Goal: Task Accomplishment & Management: Complete application form

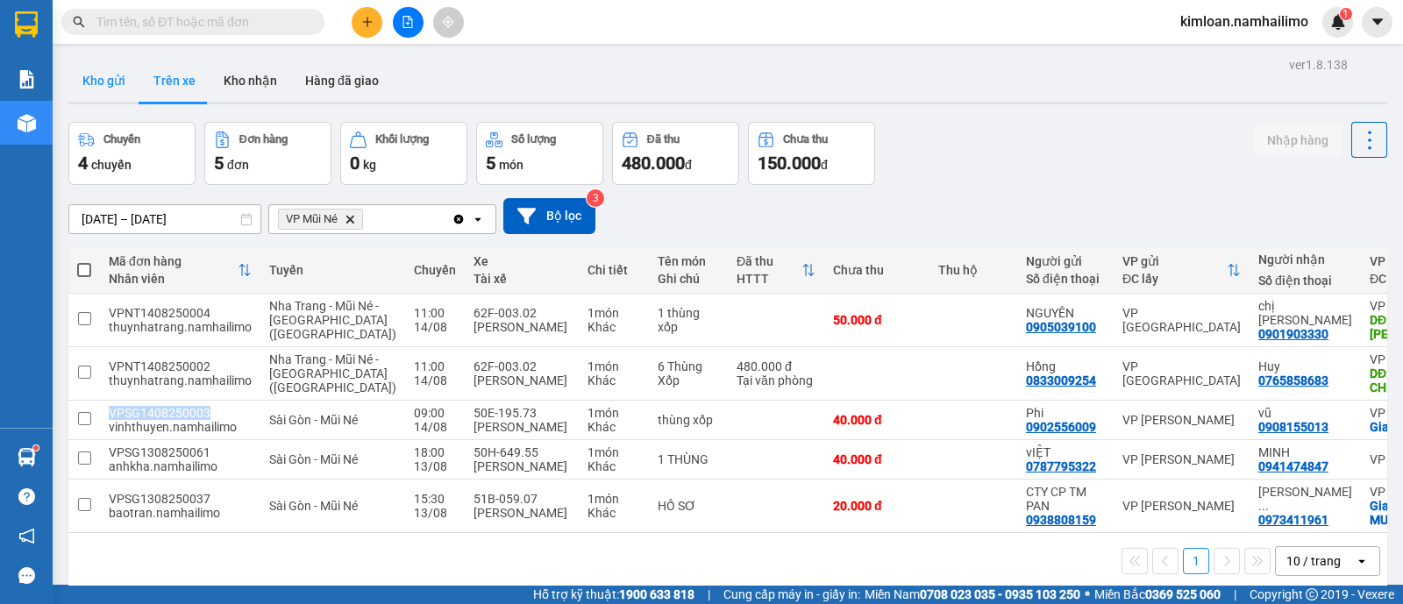
click at [83, 81] on button "Kho gửi" at bounding box center [103, 81] width 71 height 42
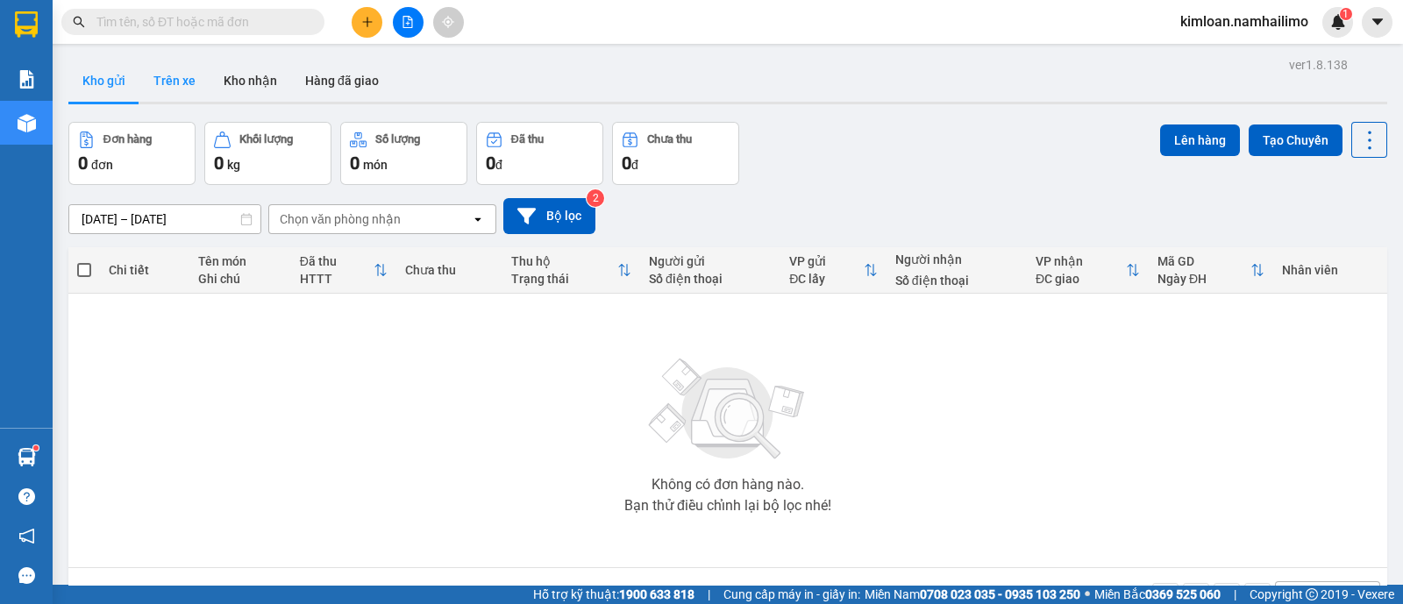
click at [174, 83] on button "Trên xe" at bounding box center [174, 81] width 70 height 42
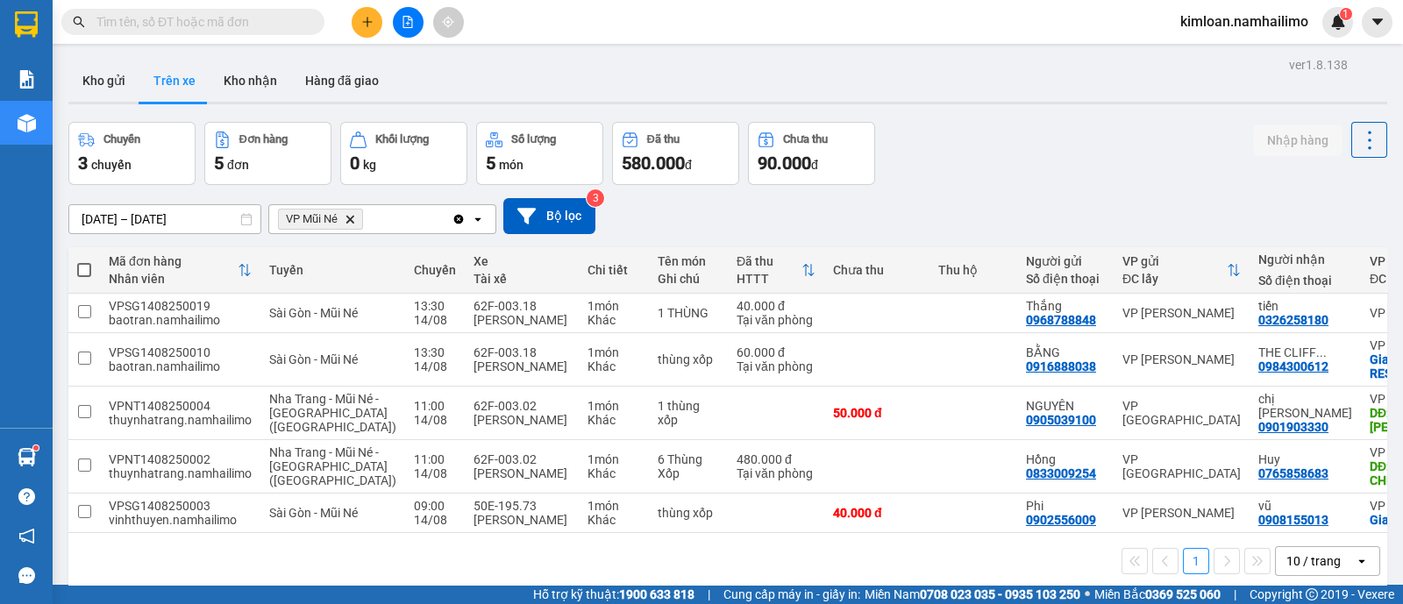
click at [349, 217] on icon "VP Mũi Né, close by backspace" at bounding box center [350, 219] width 8 height 8
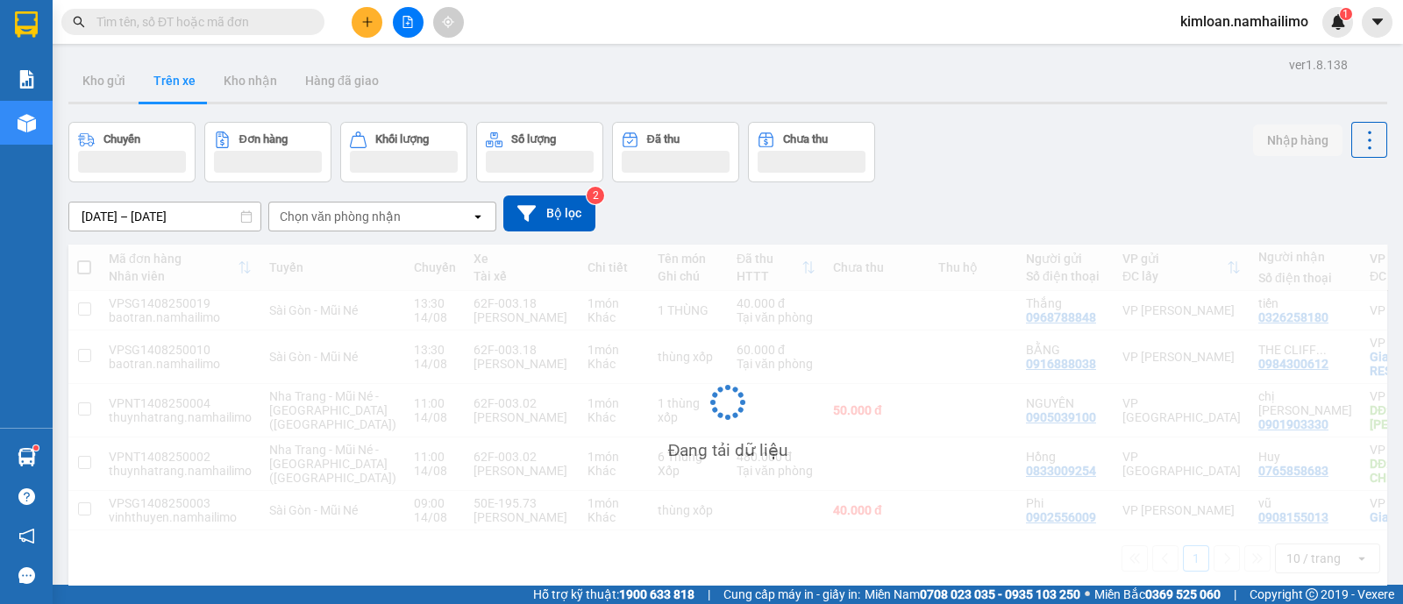
click at [352, 215] on div "Chọn văn phòng nhận" at bounding box center [340, 217] width 121 height 18
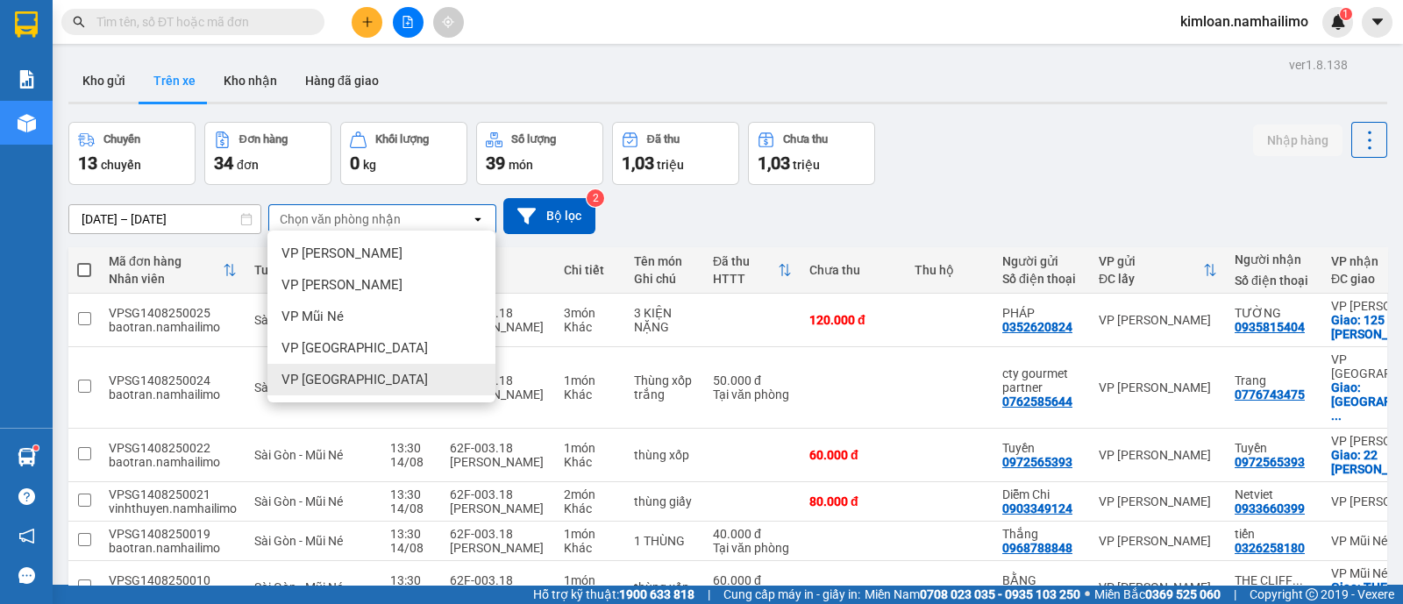
click at [352, 390] on div "VP [GEOGRAPHIC_DATA]" at bounding box center [382, 380] width 228 height 32
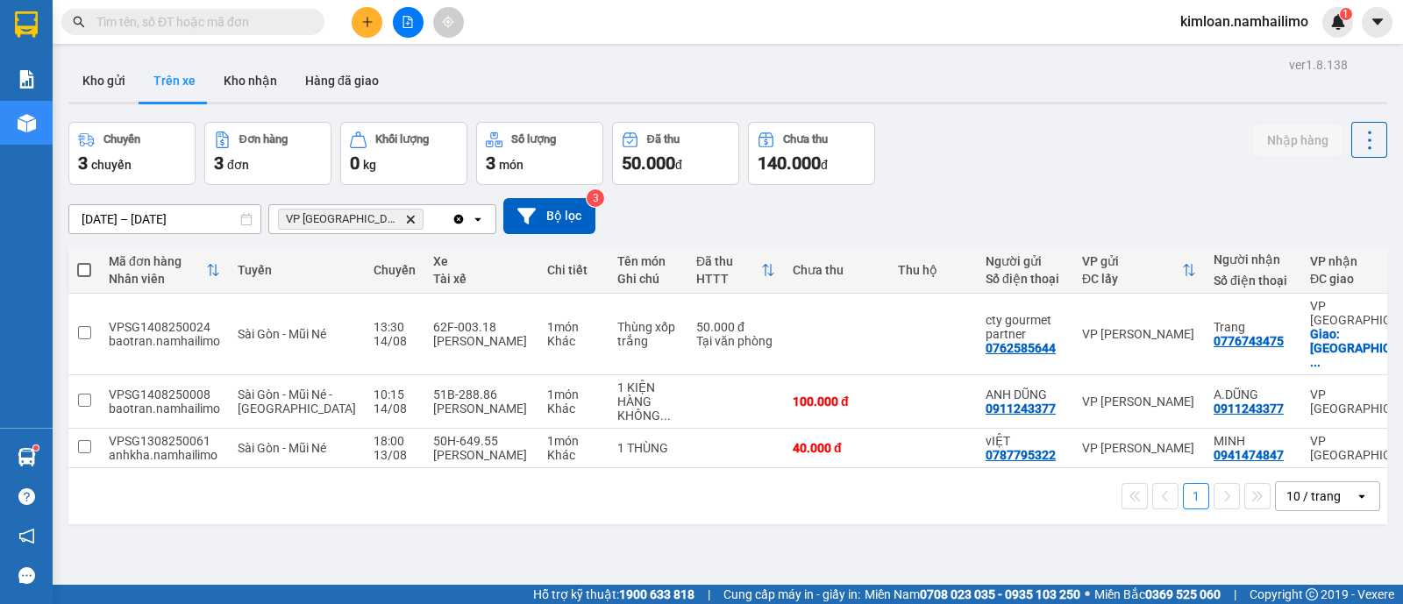
click at [852, 533] on div "ver 1.8.138 Kho gửi Trên xe Kho nhận Hàng đã giao Chuyến 3 chuyến Đơn hàng 3 đơ…" at bounding box center [727, 355] width 1333 height 604
click at [1031, 560] on div "ver 1.8.138 Kho gửi Trên xe Kho nhận Hàng đã giao Chuyến 3 chuyến Đơn hàng 3 đơ…" at bounding box center [727, 355] width 1333 height 604
click at [893, 515] on div "ver 1.8.138 Kho gửi Trên xe Kho nhận Hàng đã giao Chuyến 3 chuyến Đơn hàng 3 đơ…" at bounding box center [727, 355] width 1333 height 604
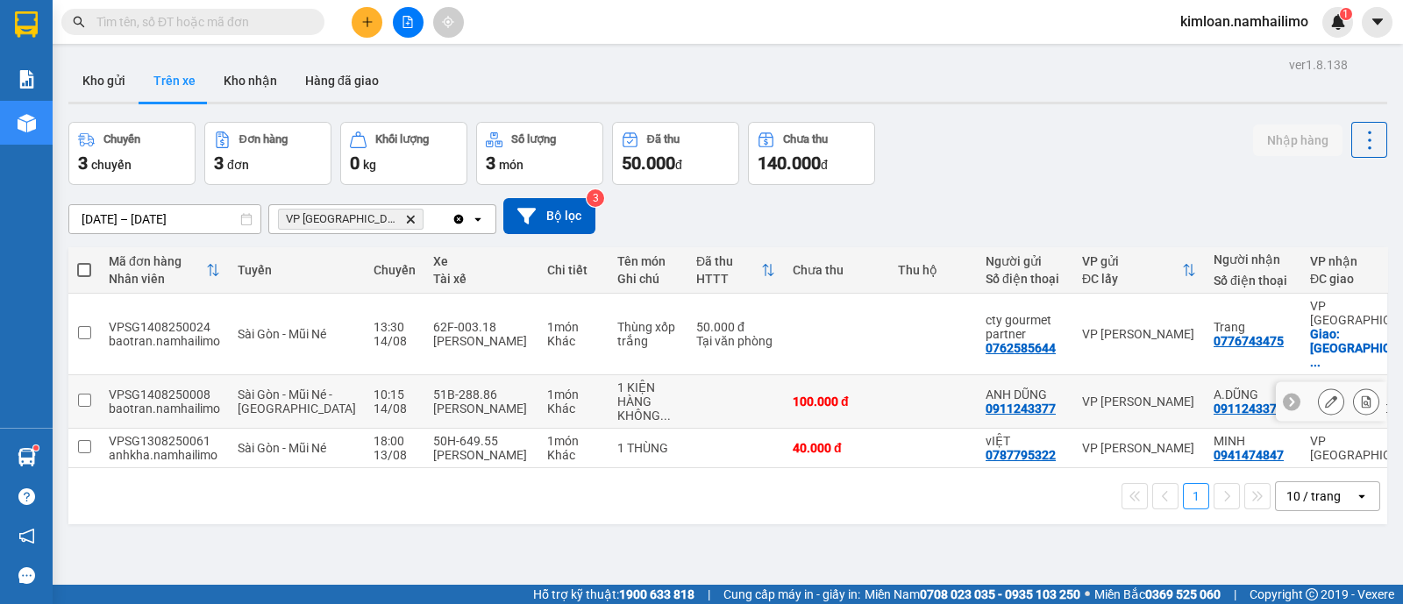
click at [617, 395] on div "HÀNG KHÔNG ..." at bounding box center [647, 409] width 61 height 28
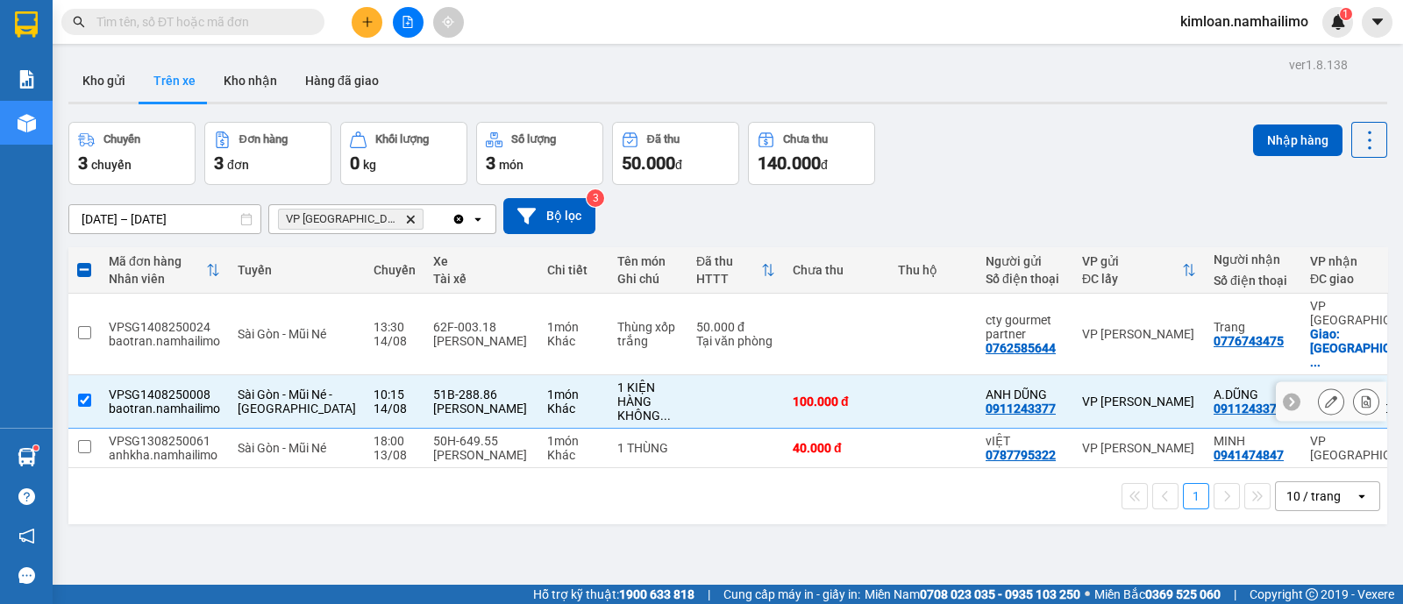
click at [617, 395] on div "HÀNG KHÔNG ..." at bounding box center [647, 409] width 61 height 28
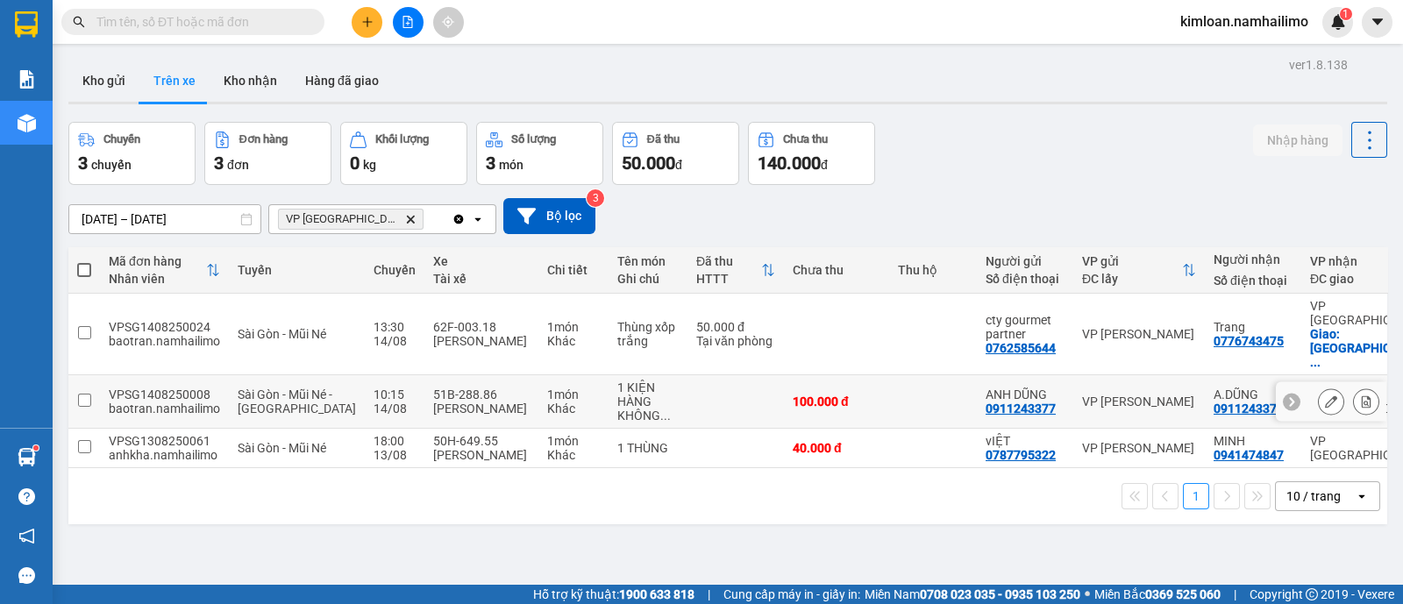
click at [86, 394] on input "checkbox" at bounding box center [84, 400] width 13 height 13
checkbox input "true"
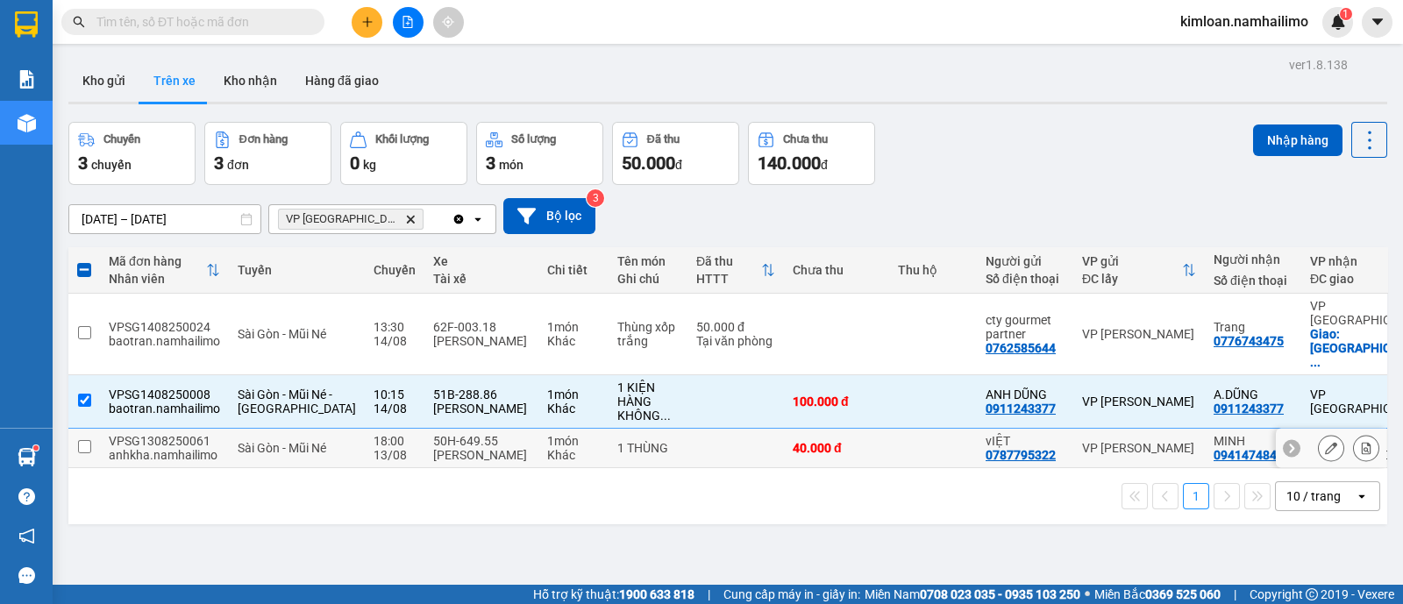
click at [79, 440] on input "checkbox" at bounding box center [84, 446] width 13 height 13
checkbox input "true"
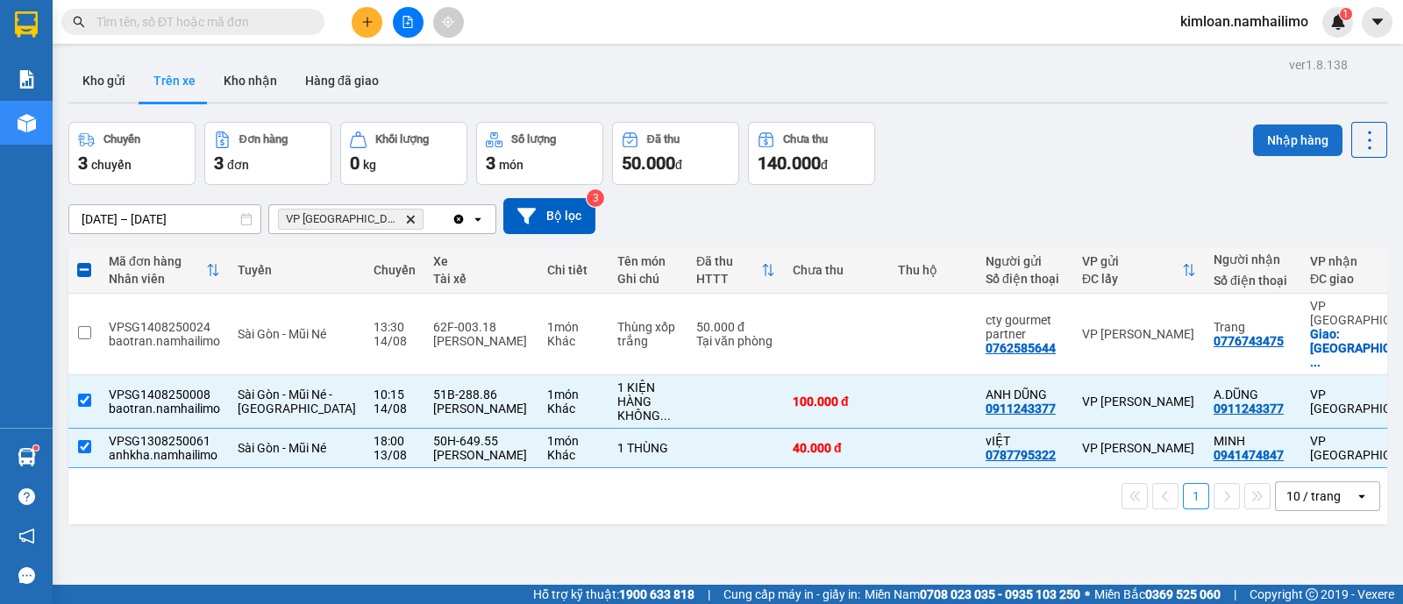
click at [1271, 146] on button "Nhập hàng" at bounding box center [1297, 141] width 89 height 32
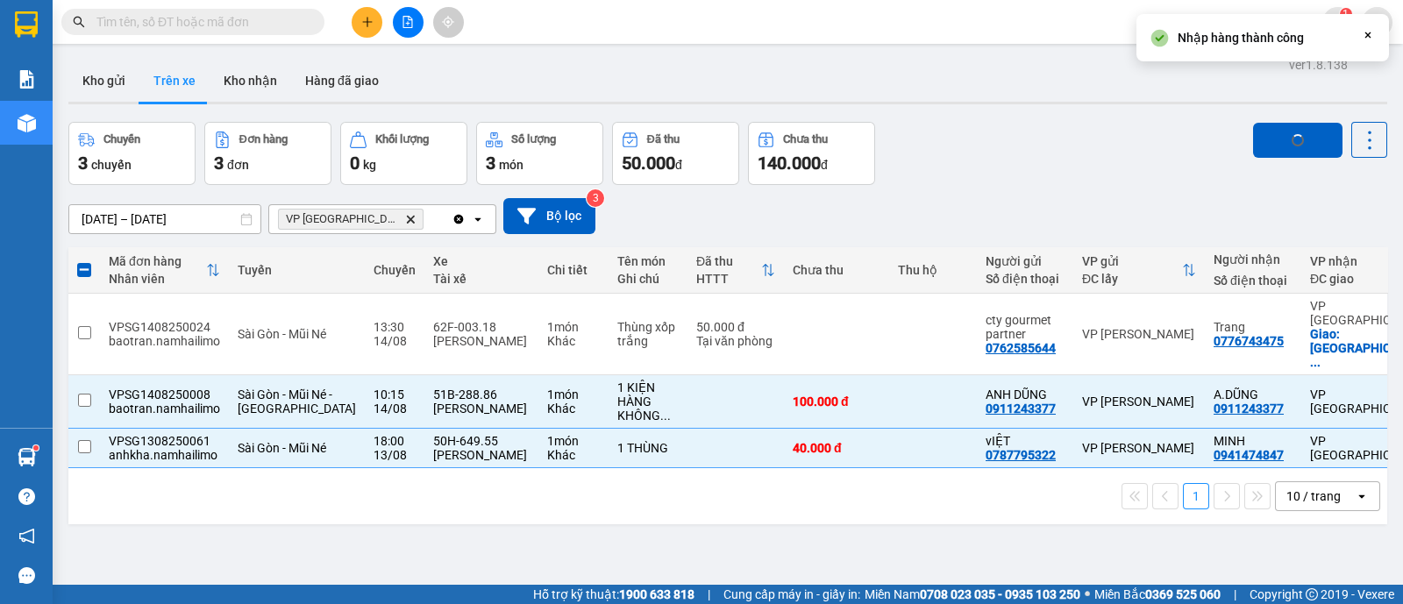
checkbox input "false"
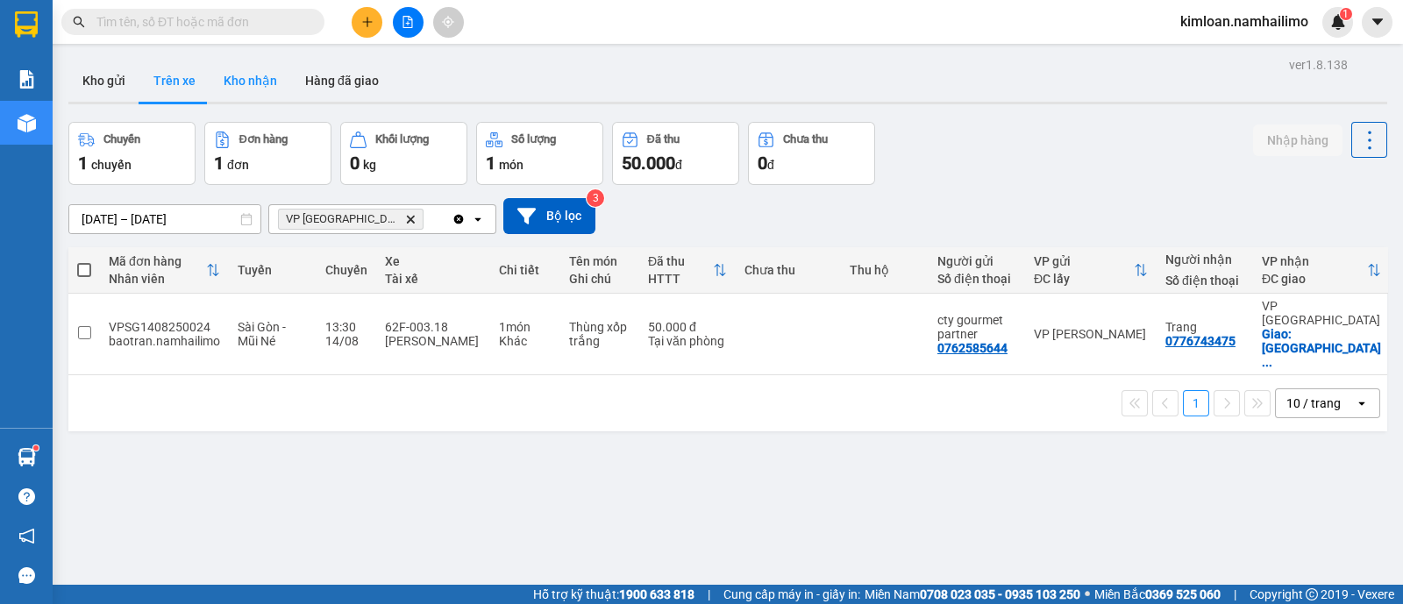
click at [259, 71] on button "Kho nhận" at bounding box center [251, 81] width 82 height 42
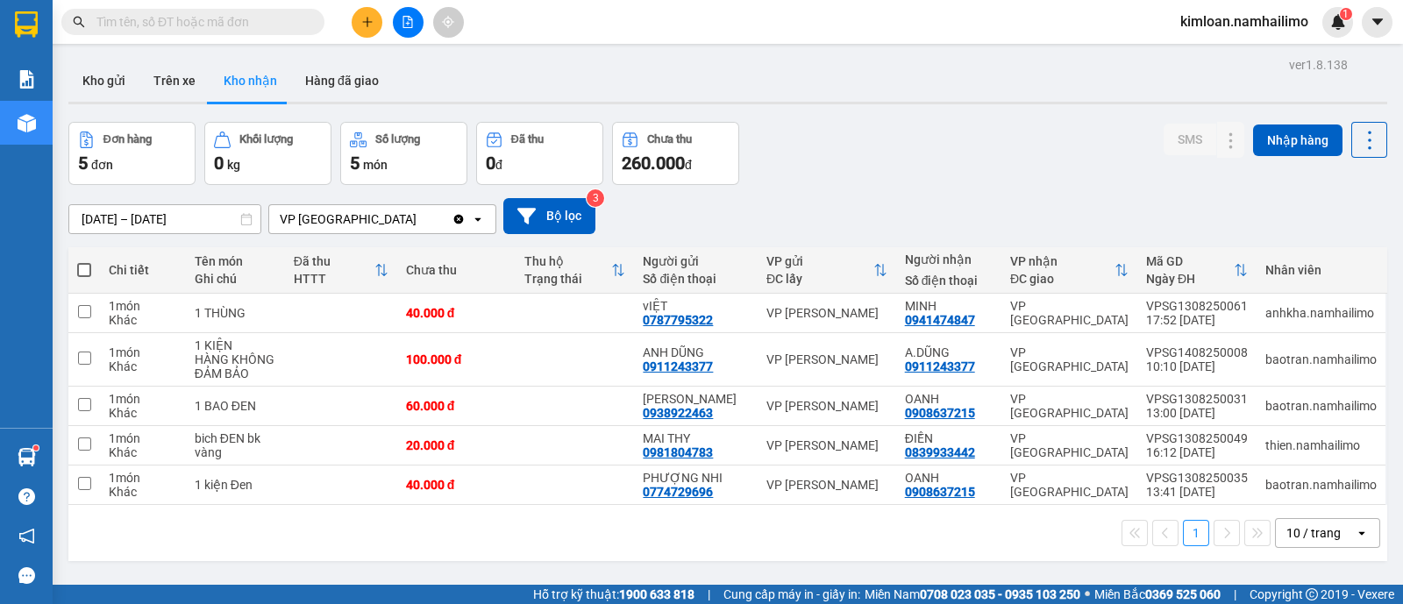
click at [903, 142] on div "Đơn hàng 5 đơn Khối lượng 0 kg Số lượng 5 món Đã thu 0 đ Chưa thu 260.000 đ SMS…" at bounding box center [727, 153] width 1319 height 63
click at [991, 161] on div "Đơn hàng 5 đơn Khối lượng 0 kg Số lượng 5 món Đã thu 0 đ Chưa thu 260.000 đ SMS…" at bounding box center [727, 153] width 1319 height 63
click at [361, 24] on icon "plus" at bounding box center [367, 22] width 12 height 12
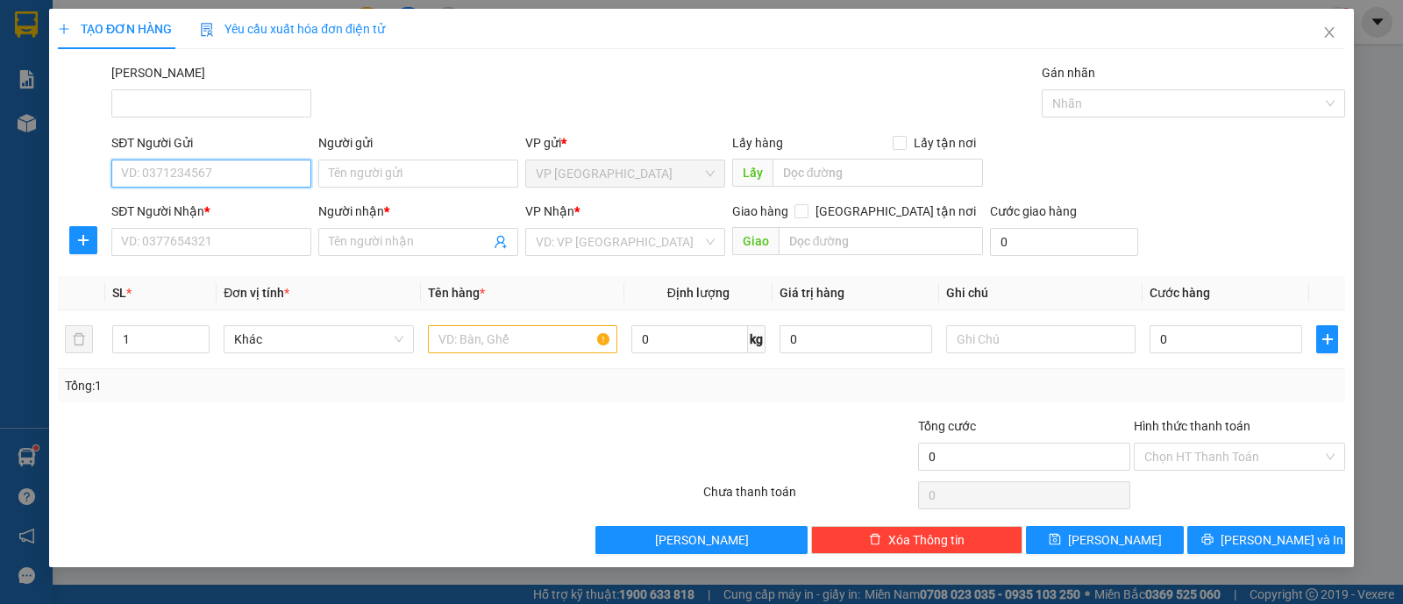
click at [241, 175] on input "SĐT Người Gửi" at bounding box center [211, 174] width 200 height 28
click at [176, 169] on input "SĐT Người Gửi" at bounding box center [211, 174] width 200 height 28
type input "0908532777"
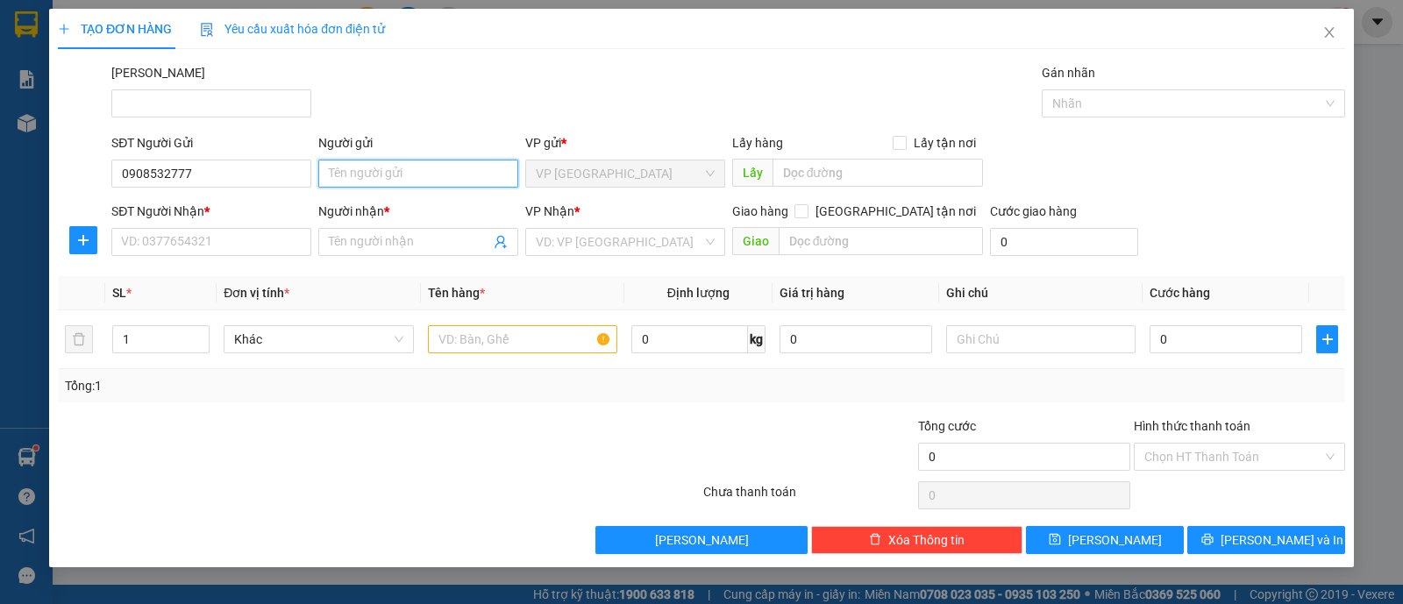
click at [442, 168] on input "Người gửi" at bounding box center [418, 174] width 200 height 28
click at [397, 182] on input "Người gửi" at bounding box center [418, 174] width 200 height 28
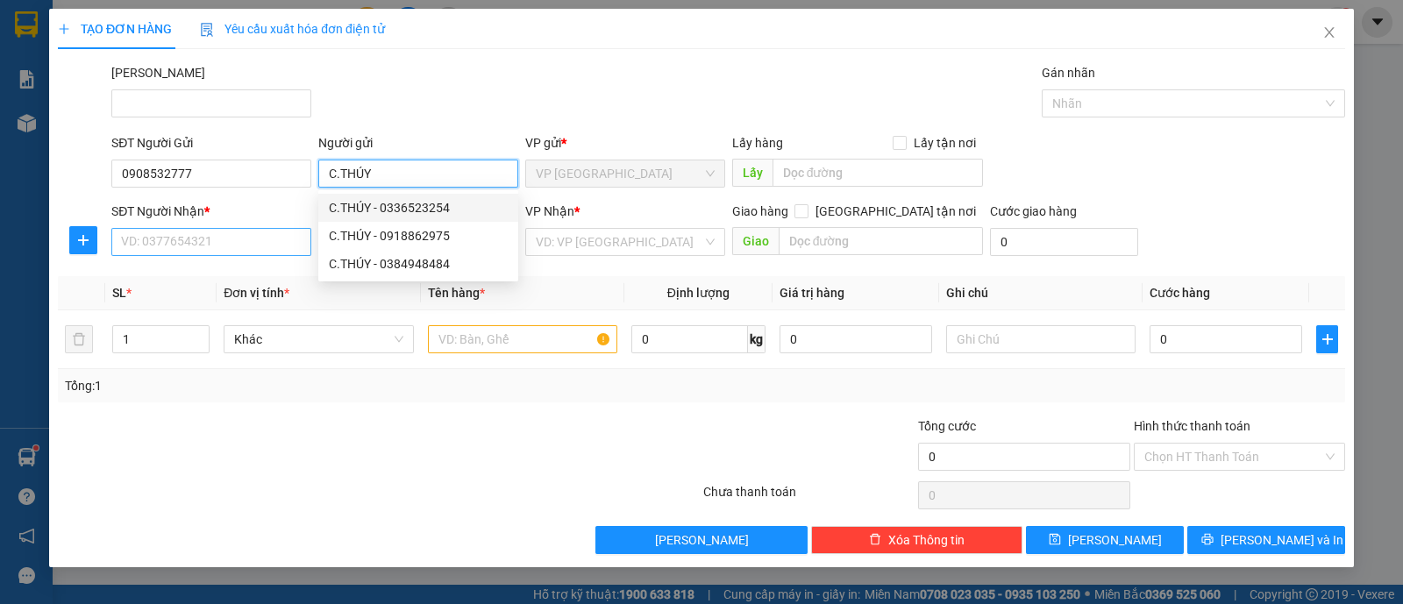
type input "C.THÚY"
click at [246, 234] on input "SĐT Người Nhận *" at bounding box center [211, 242] width 200 height 28
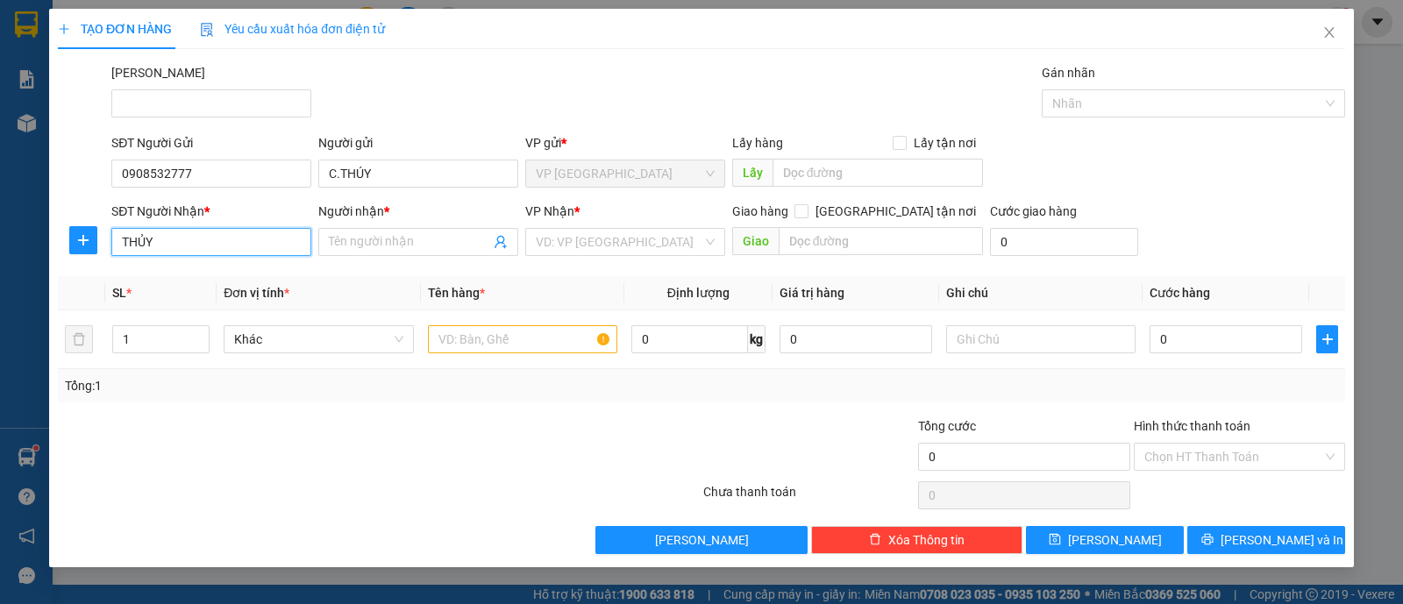
type input "THỦY"
drag, startPoint x: 258, startPoint y: 253, endPoint x: 107, endPoint y: 245, distance: 151.1
click at [107, 245] on div "SĐT Người Nhận * THỦY THỦY Người nhận * Tên người nhận VP Nhận * VD: VP Sài Gòn…" at bounding box center [701, 232] width 1291 height 61
click at [454, 245] on input "Người nhận *" at bounding box center [409, 241] width 161 height 19
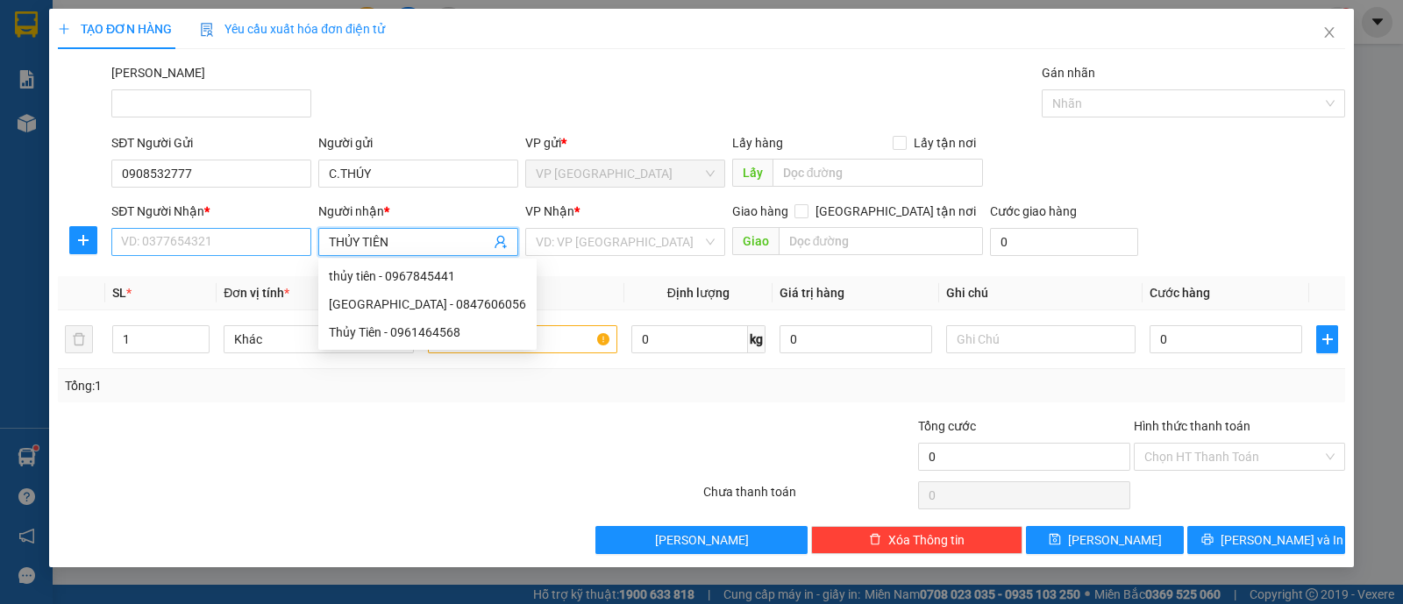
type input "THỦY TIÊN"
click at [206, 235] on input "SĐT Người Nhận *" at bounding box center [211, 242] width 200 height 28
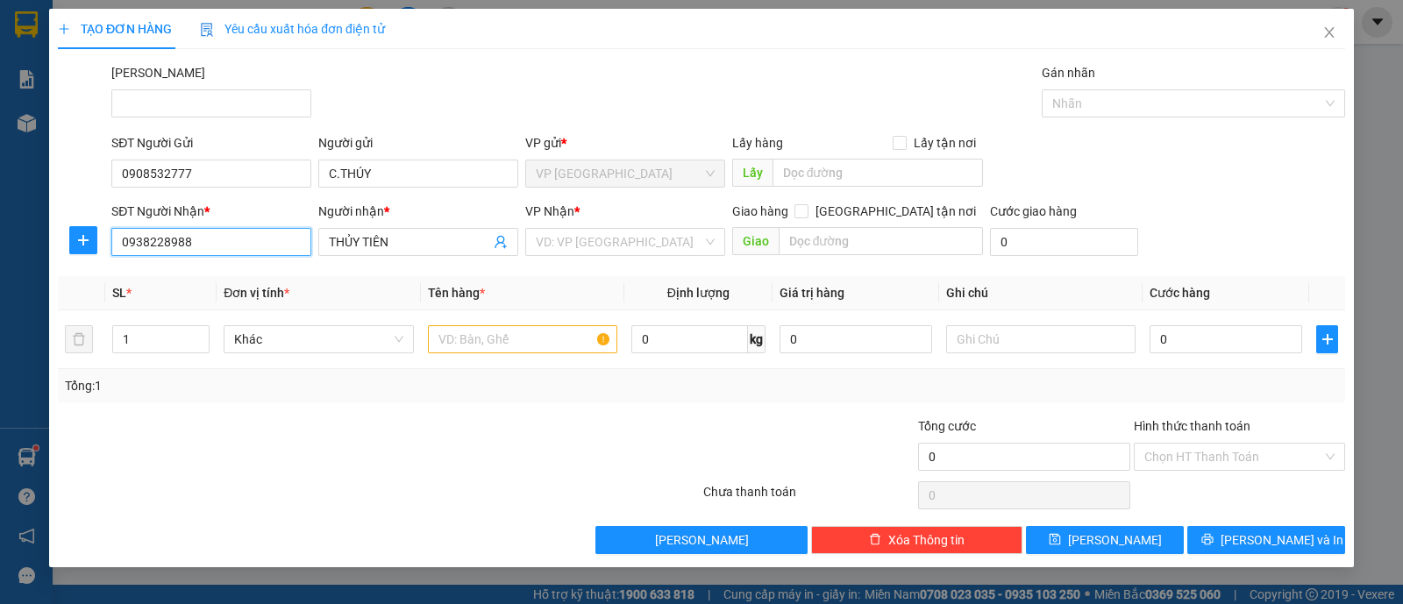
type input "0938228988"
click at [295, 403] on div "Transit Pickup Surcharge Ids Transit Deliver Surcharge Ids Transit Deliver Surc…" at bounding box center [702, 308] width 1288 height 491
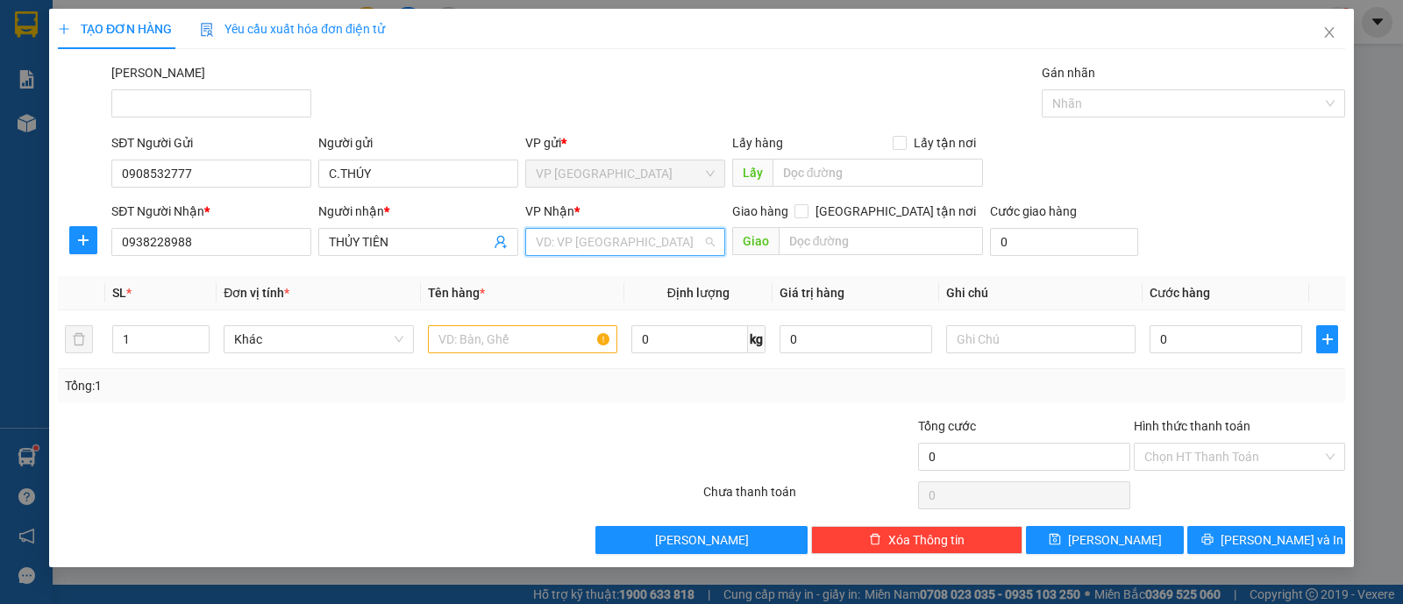
click at [614, 240] on input "search" at bounding box center [619, 242] width 167 height 26
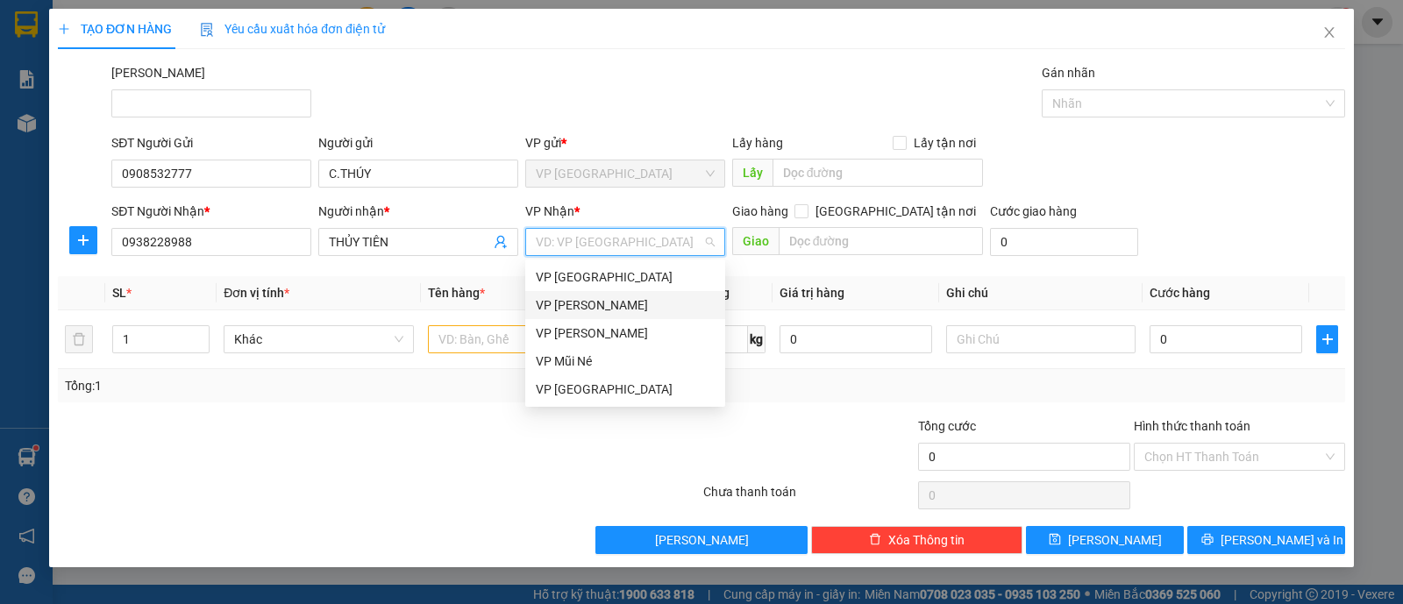
click at [626, 302] on div "VP [PERSON_NAME]" at bounding box center [625, 305] width 179 height 19
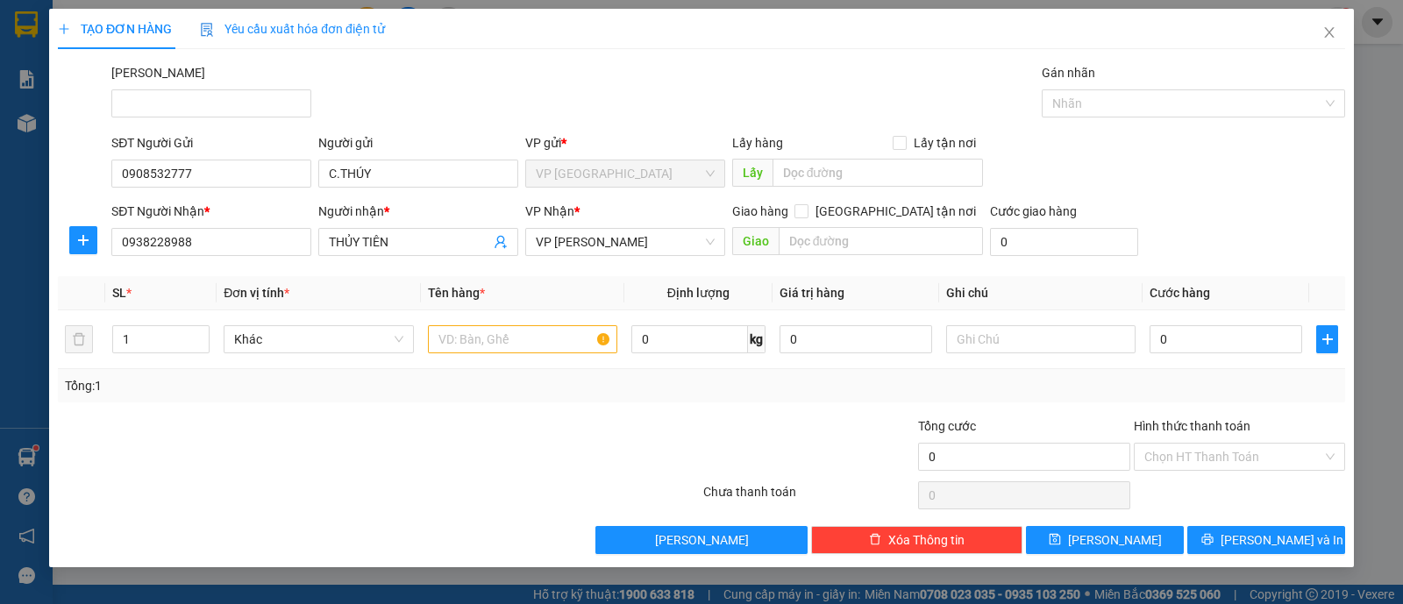
click at [655, 406] on div "Transit Pickup Surcharge Ids Transit Deliver Surcharge Ids Transit Deliver Surc…" at bounding box center [702, 308] width 1288 height 491
click at [668, 397] on div "Tổng: 1" at bounding box center [702, 385] width 1288 height 33
click at [553, 338] on input "text" at bounding box center [522, 339] width 189 height 28
type input "G"
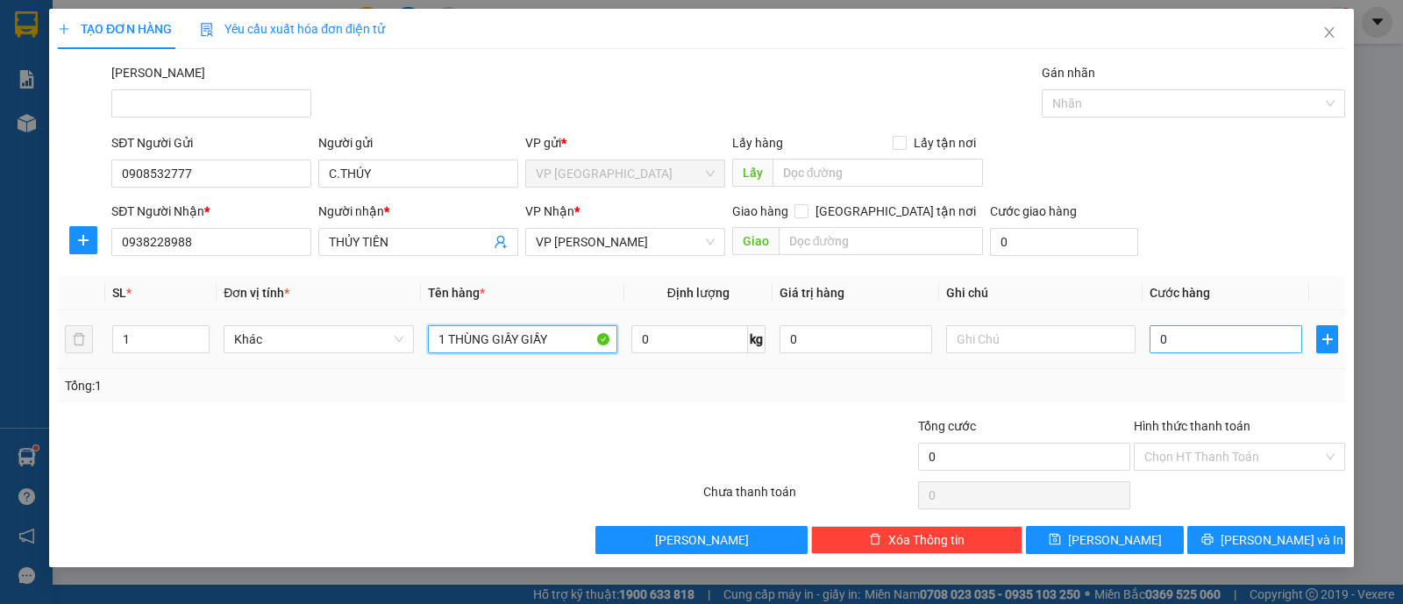
type input "1 THÙNG GIẤY GIẦY"
click at [1228, 344] on input "0" at bounding box center [1226, 339] width 153 height 28
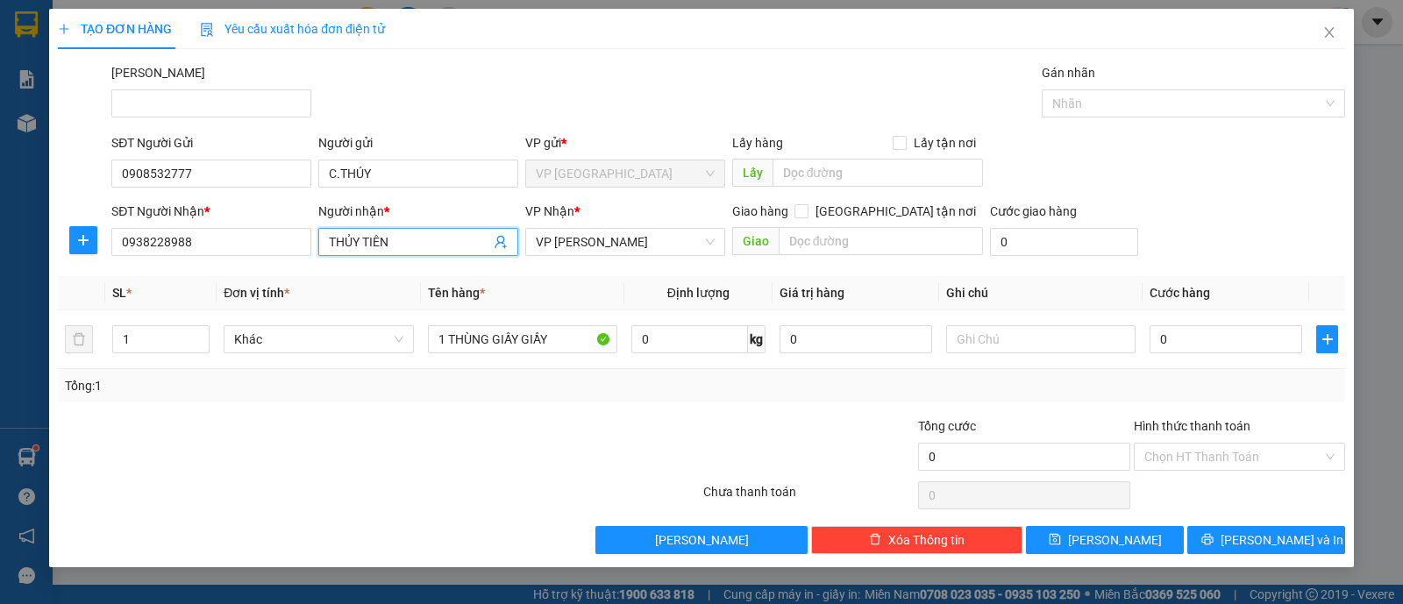
click at [333, 244] on input "THỦY TIÊN" at bounding box center [409, 241] width 161 height 19
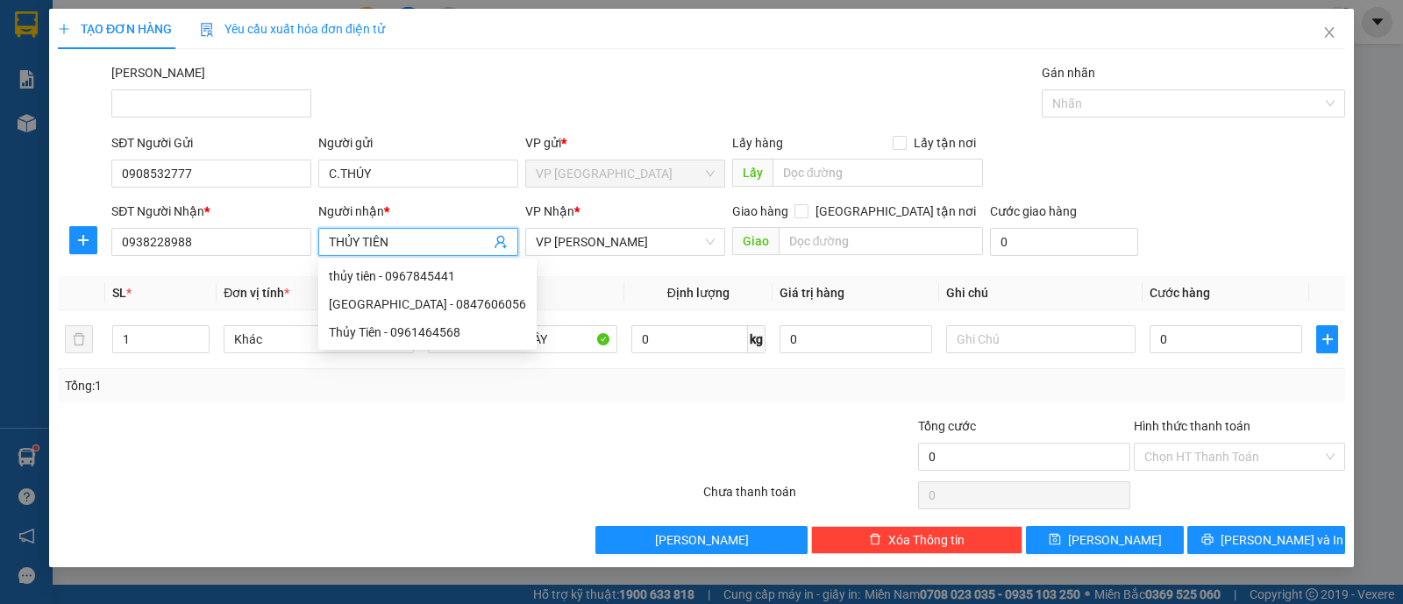
click at [329, 242] on input "THỦY TIÊN" at bounding box center [409, 241] width 161 height 19
click at [332, 243] on input "THỦY TIÊN" at bounding box center [409, 241] width 161 height 19
click at [329, 238] on input "THỦY TIÊN" at bounding box center [409, 241] width 161 height 19
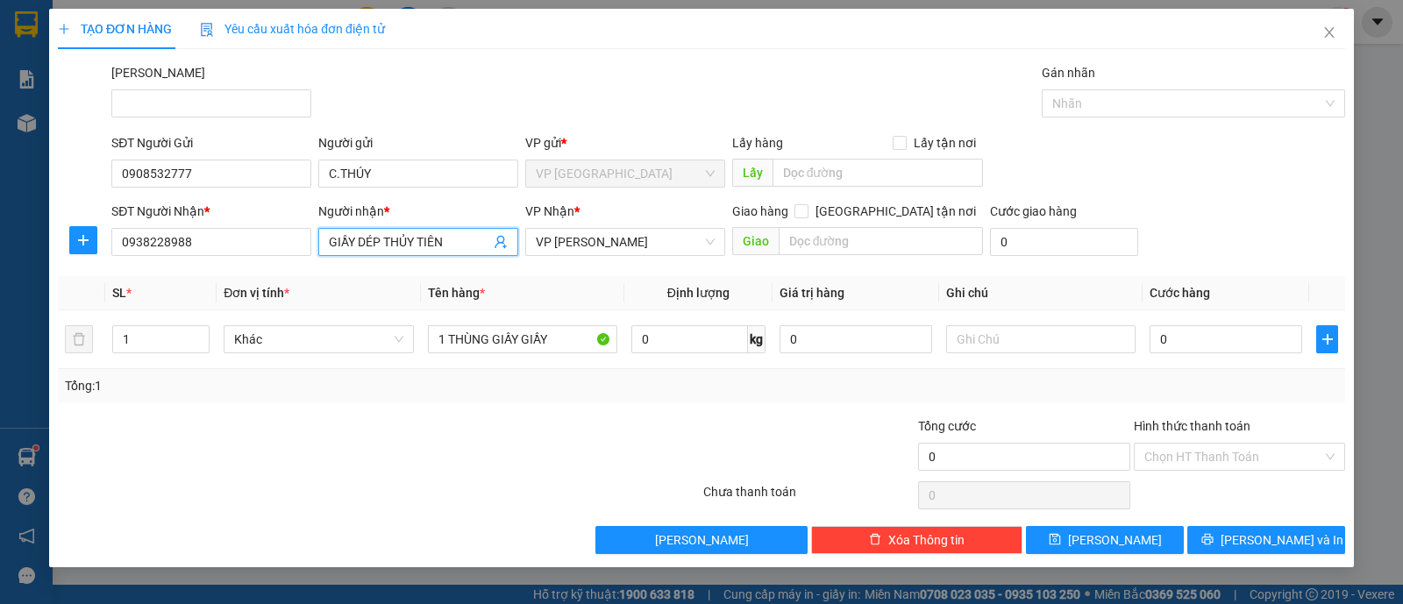
type input "GIẦY DÉP THỦY TIÊN"
click at [764, 399] on div "Tổng: 1" at bounding box center [702, 385] width 1288 height 33
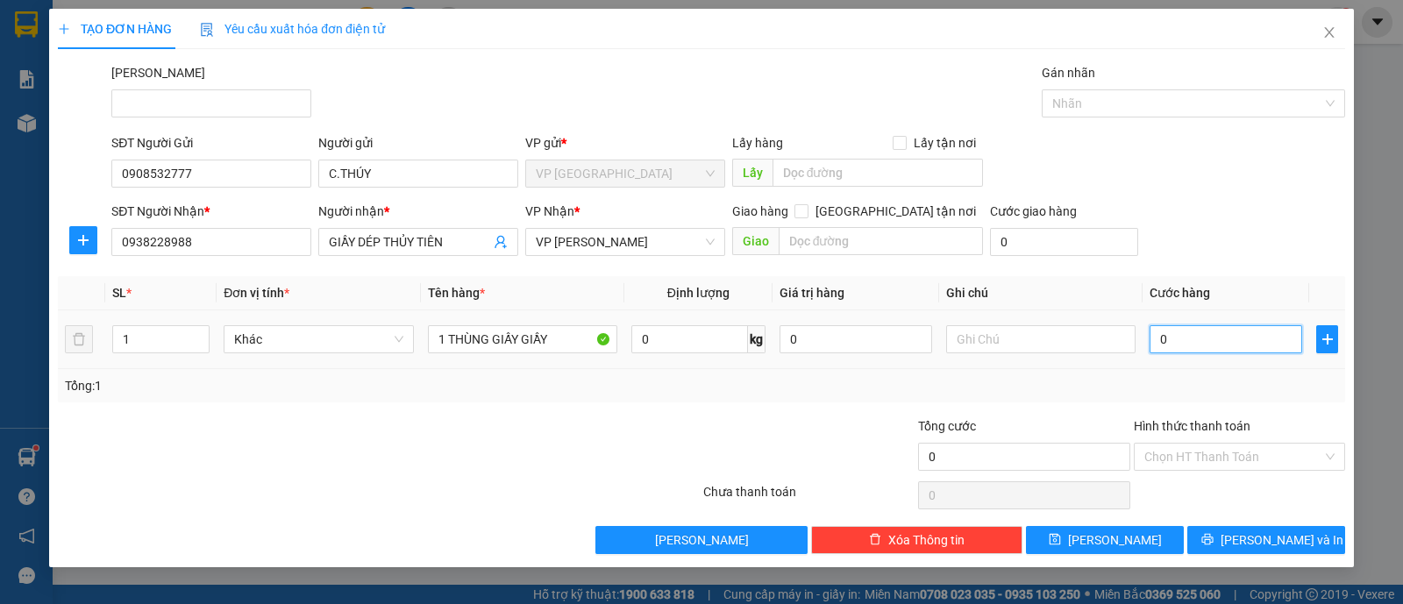
click at [1210, 344] on input "0" at bounding box center [1226, 339] width 153 height 28
type input "003"
type input "3"
type input "0.030"
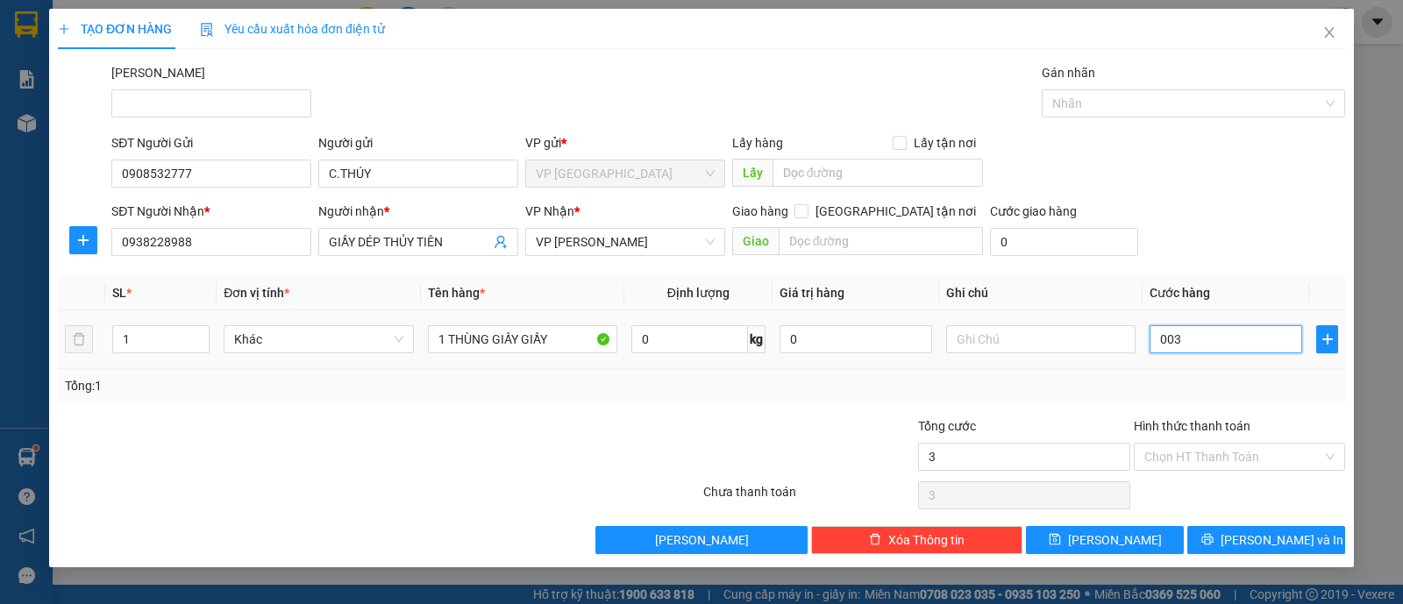
type input "30"
type input "30.000"
click at [1208, 367] on td "30.000" at bounding box center [1226, 339] width 167 height 59
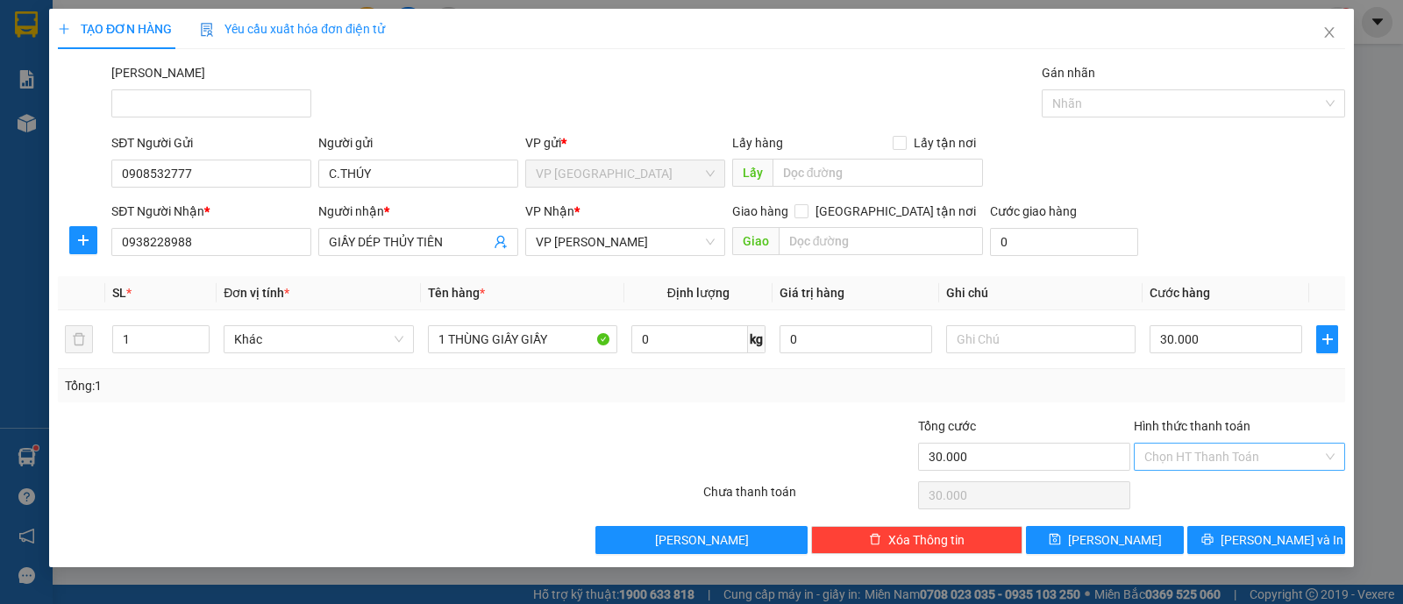
click at [1250, 454] on input "Hình thức thanh toán" at bounding box center [1234, 457] width 178 height 26
click at [1220, 497] on div "Tại văn phòng" at bounding box center [1240, 491] width 190 height 19
type input "0"
click at [1234, 526] on button "Lưu và In" at bounding box center [1267, 540] width 158 height 28
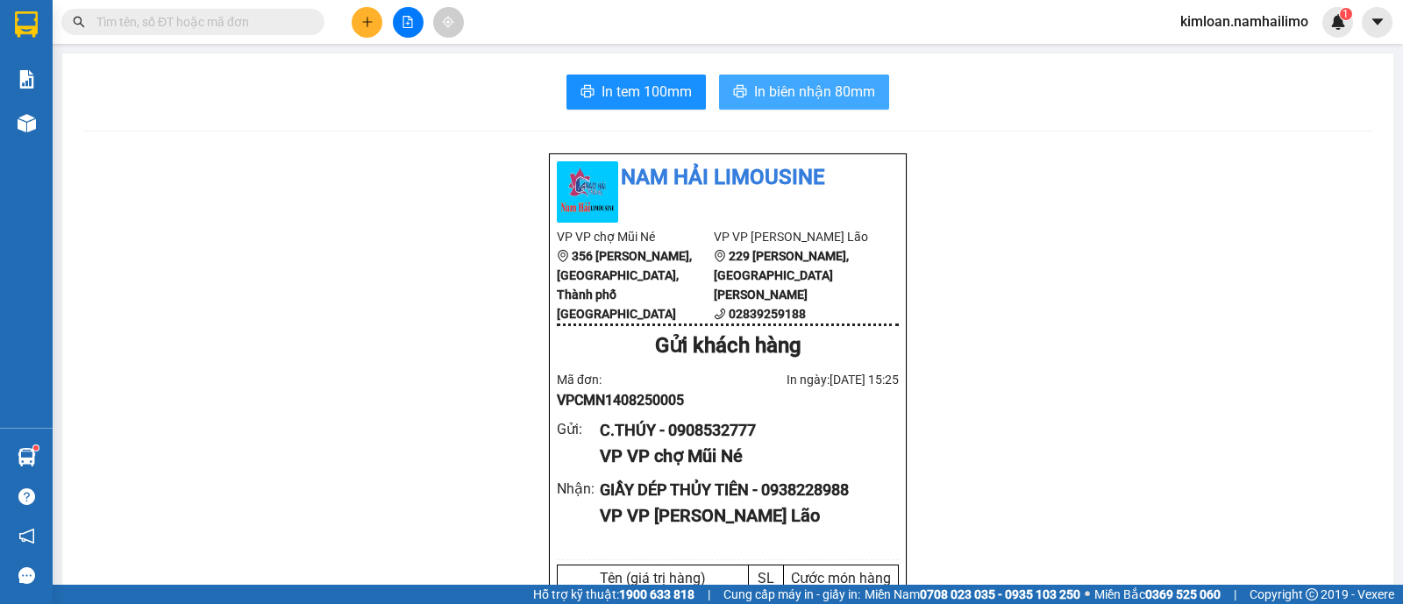
click at [794, 87] on span "In biên nhận 80mm" at bounding box center [814, 92] width 121 height 22
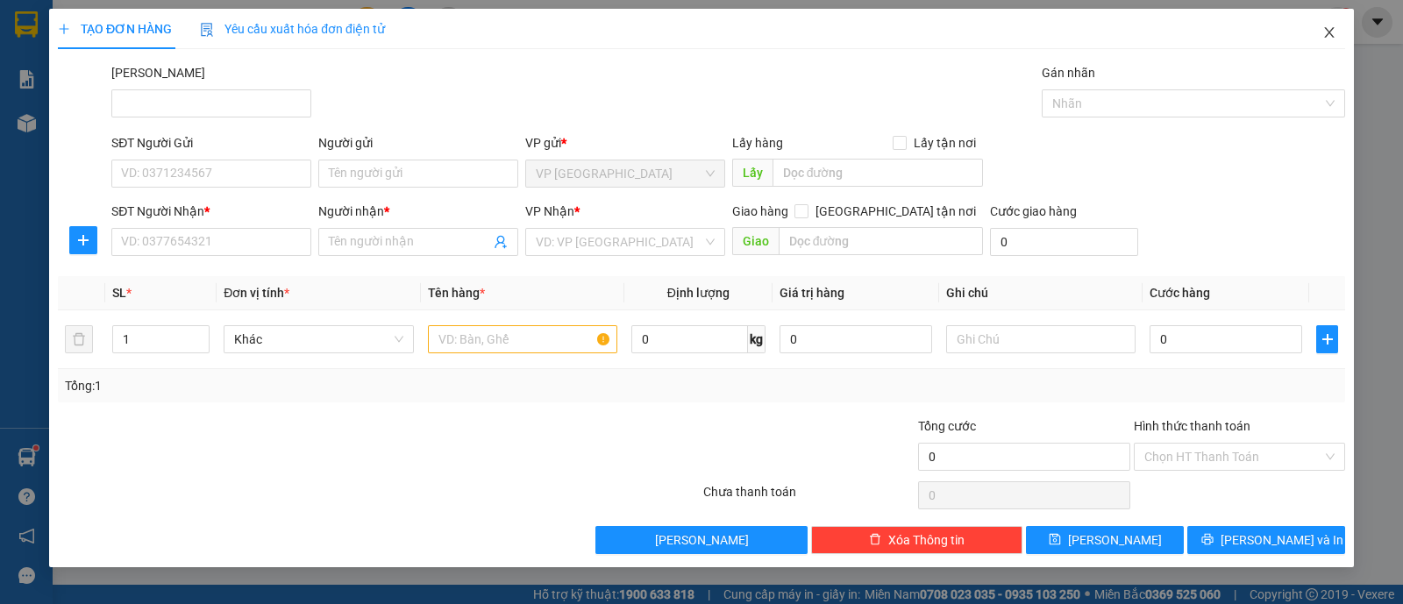
click at [1315, 32] on span "Close" at bounding box center [1329, 33] width 49 height 49
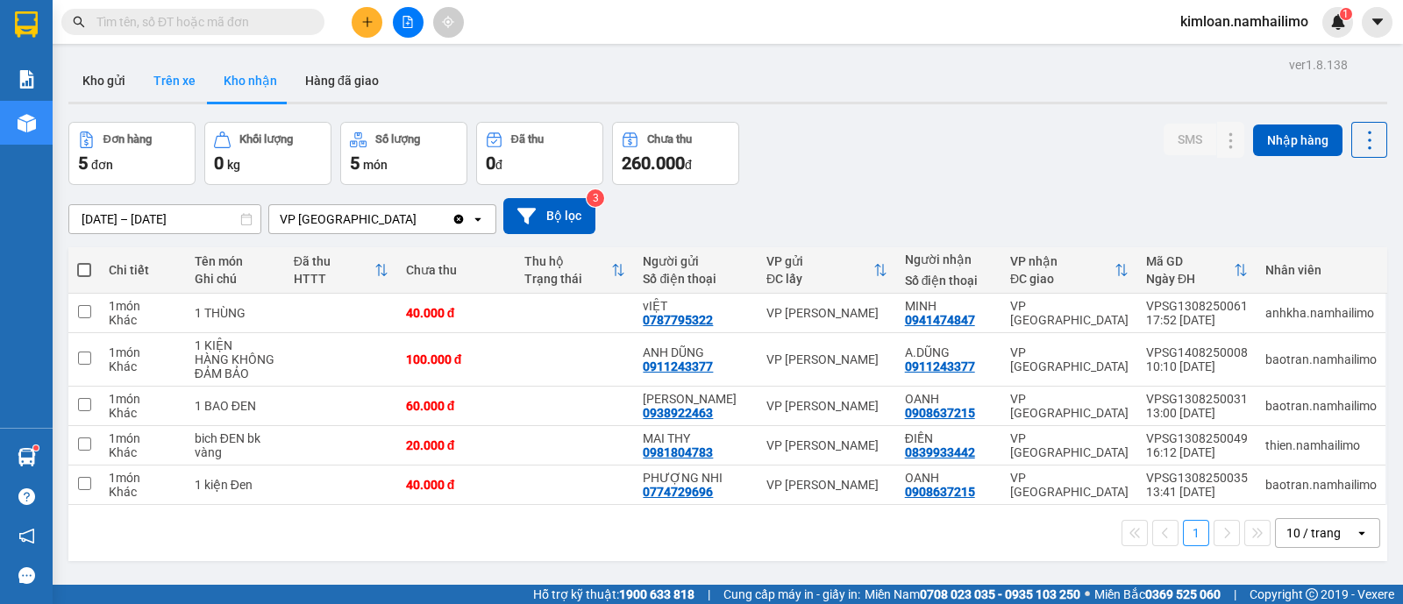
click at [180, 82] on button "Trên xe" at bounding box center [174, 81] width 70 height 42
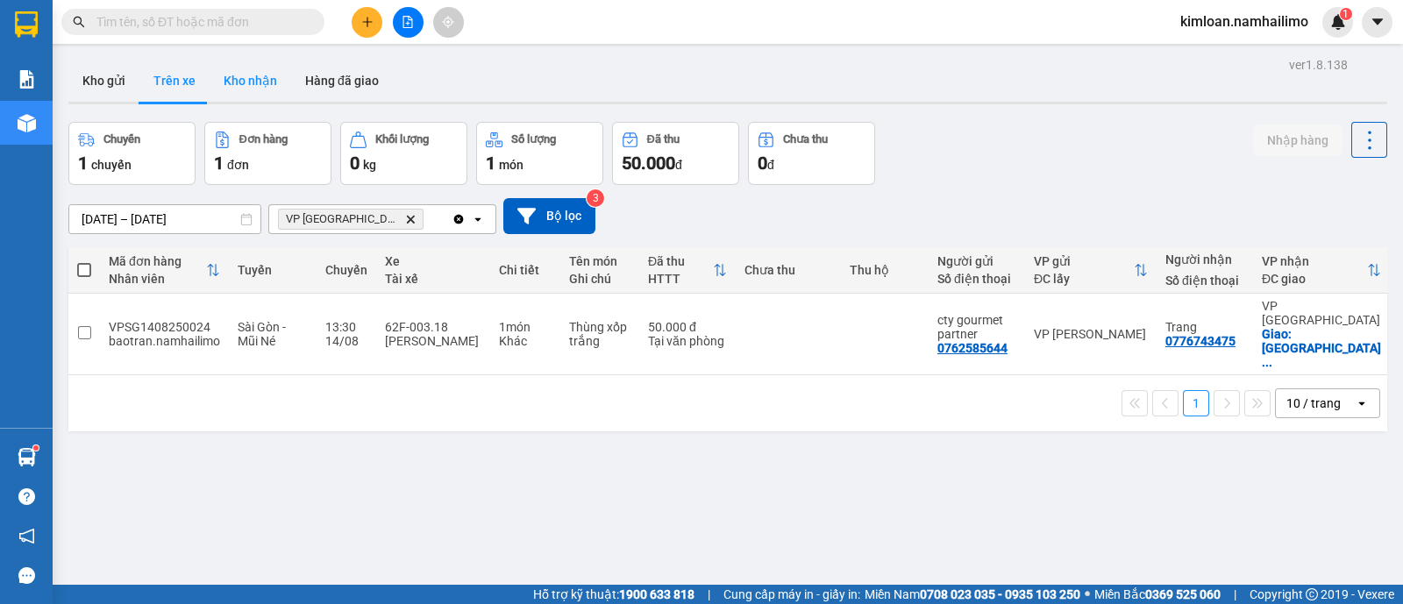
click at [263, 74] on button "Kho nhận" at bounding box center [251, 81] width 82 height 42
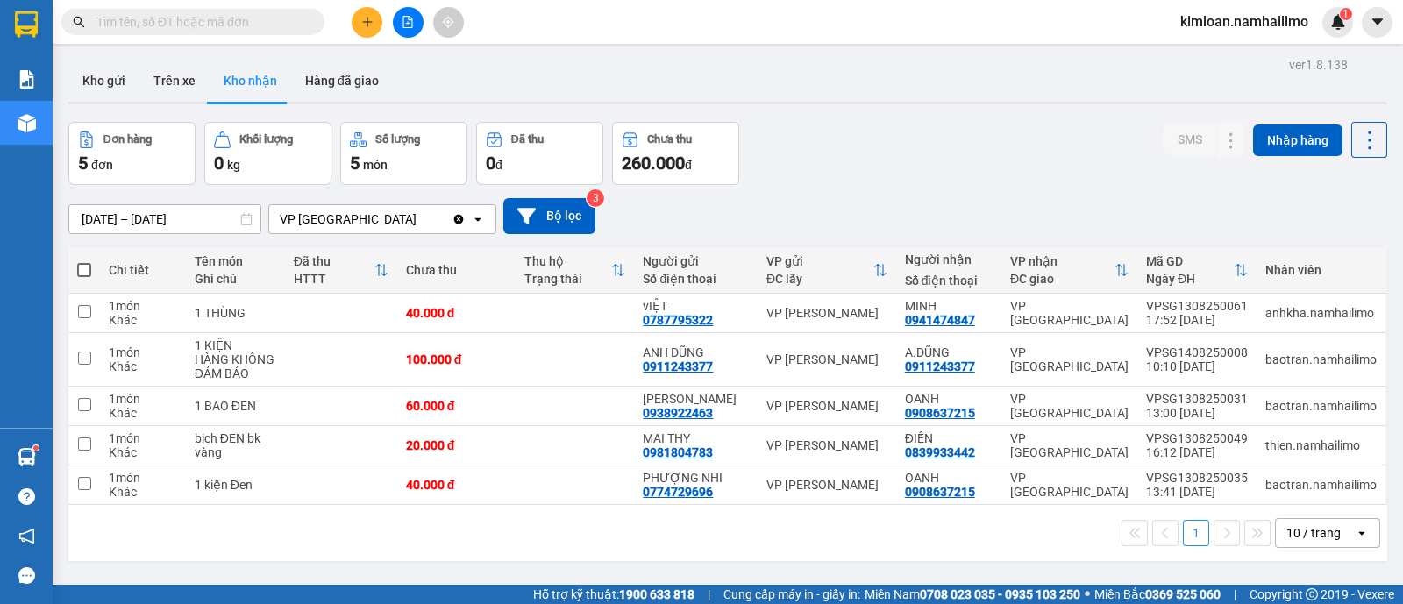
click at [200, 11] on span at bounding box center [192, 22] width 263 height 26
click at [201, 15] on input "text" at bounding box center [199, 21] width 207 height 19
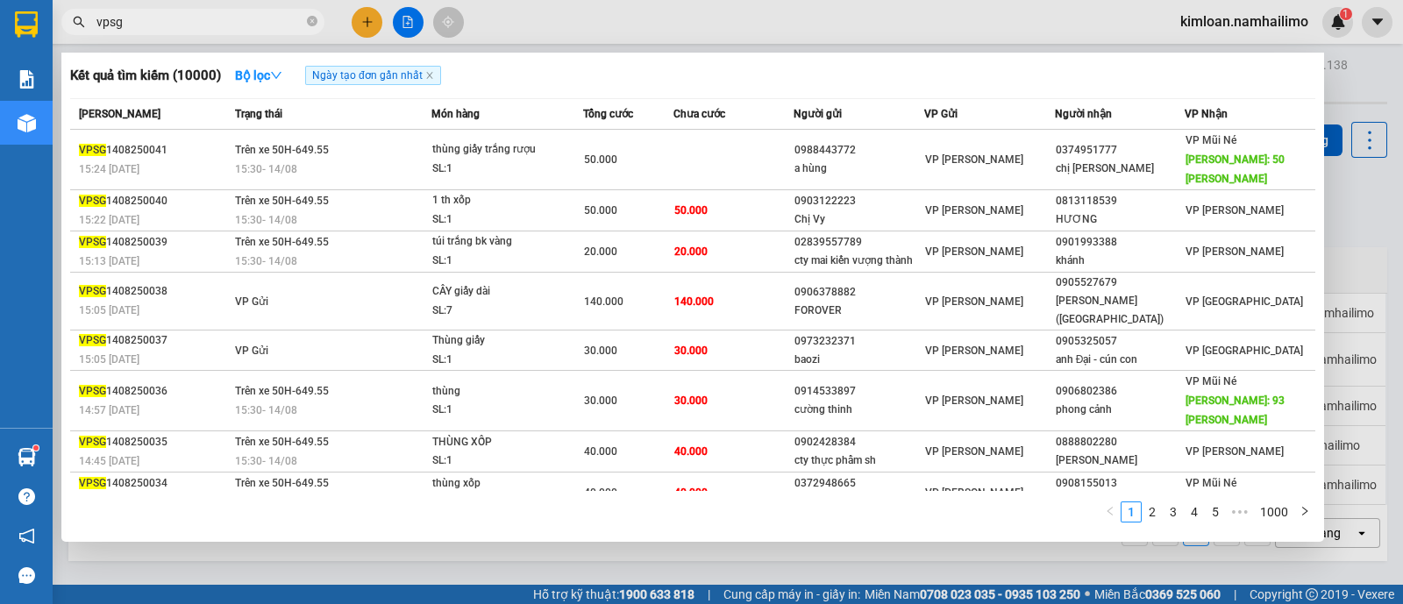
type input "vpsg"
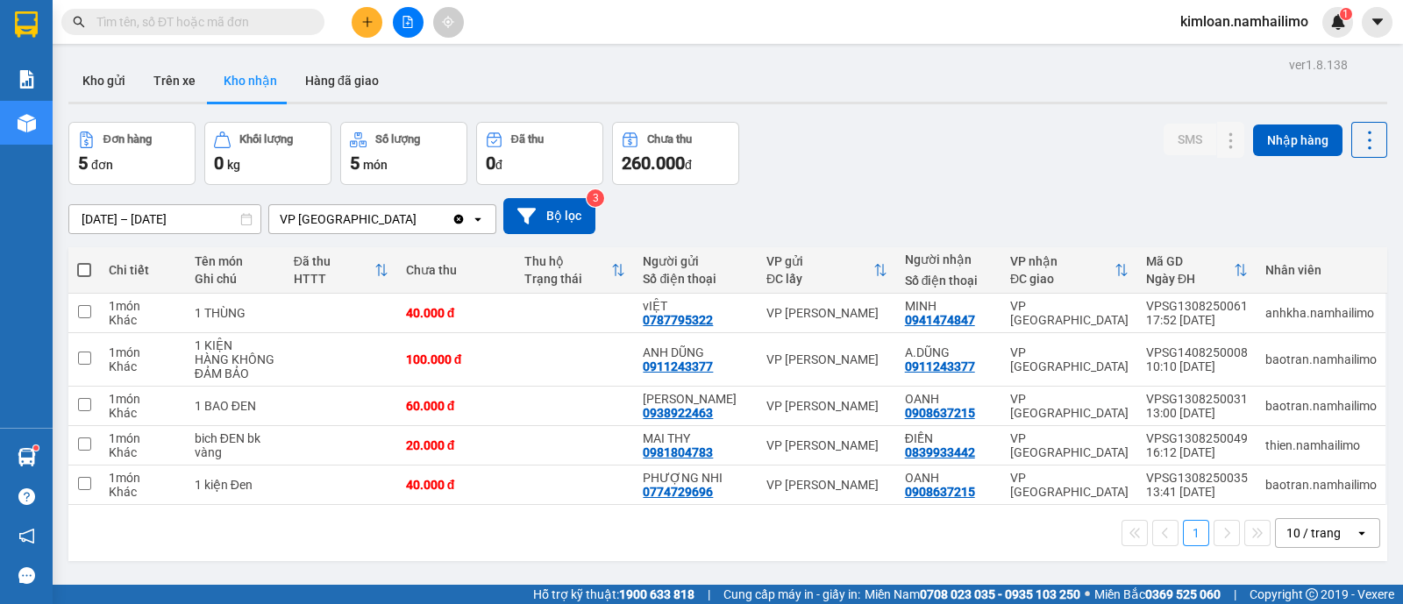
click at [162, 36] on div "Kết quả tìm kiếm ( 10000 ) Bộ lọc Ngày tạo đơn gần nhất Mã ĐH Trạng thái Món hà…" at bounding box center [171, 22] width 342 height 31
click at [253, 29] on input "text" at bounding box center [199, 21] width 207 height 19
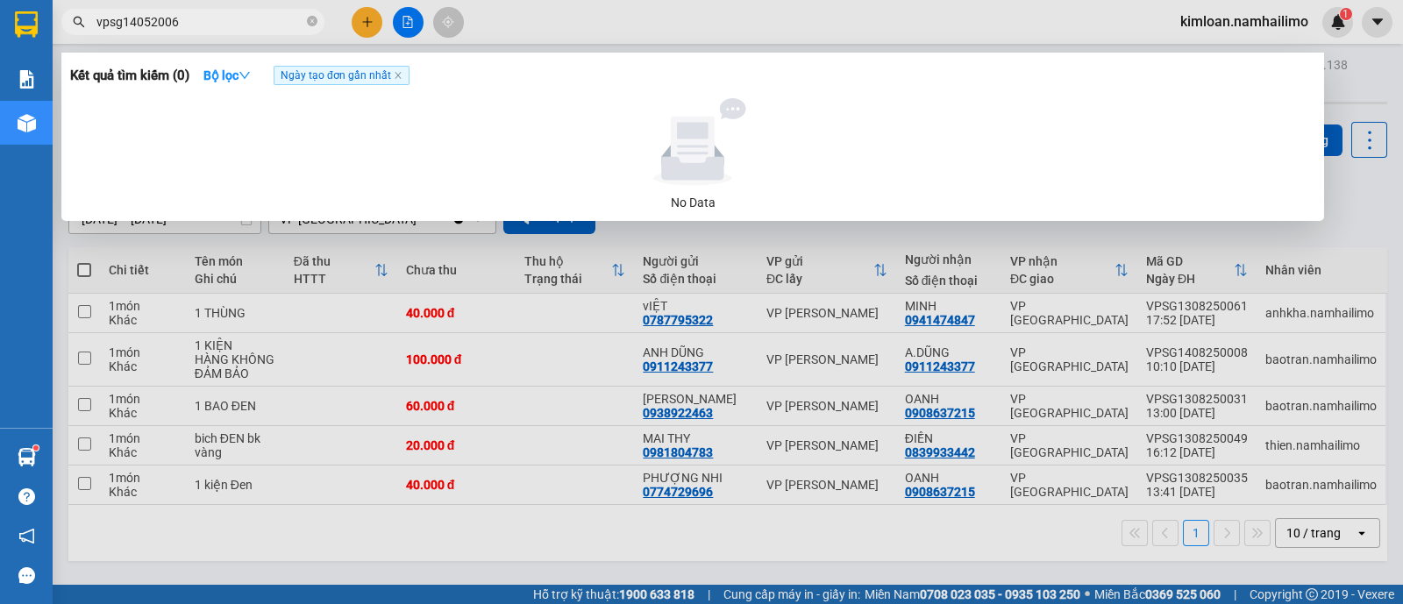
click at [136, 23] on input "vpsg14052006" at bounding box center [199, 21] width 207 height 19
click at [156, 25] on input "vpsg1408052006" at bounding box center [199, 21] width 207 height 19
click at [167, 18] on input "vpsg1408252006" at bounding box center [199, 21] width 207 height 19
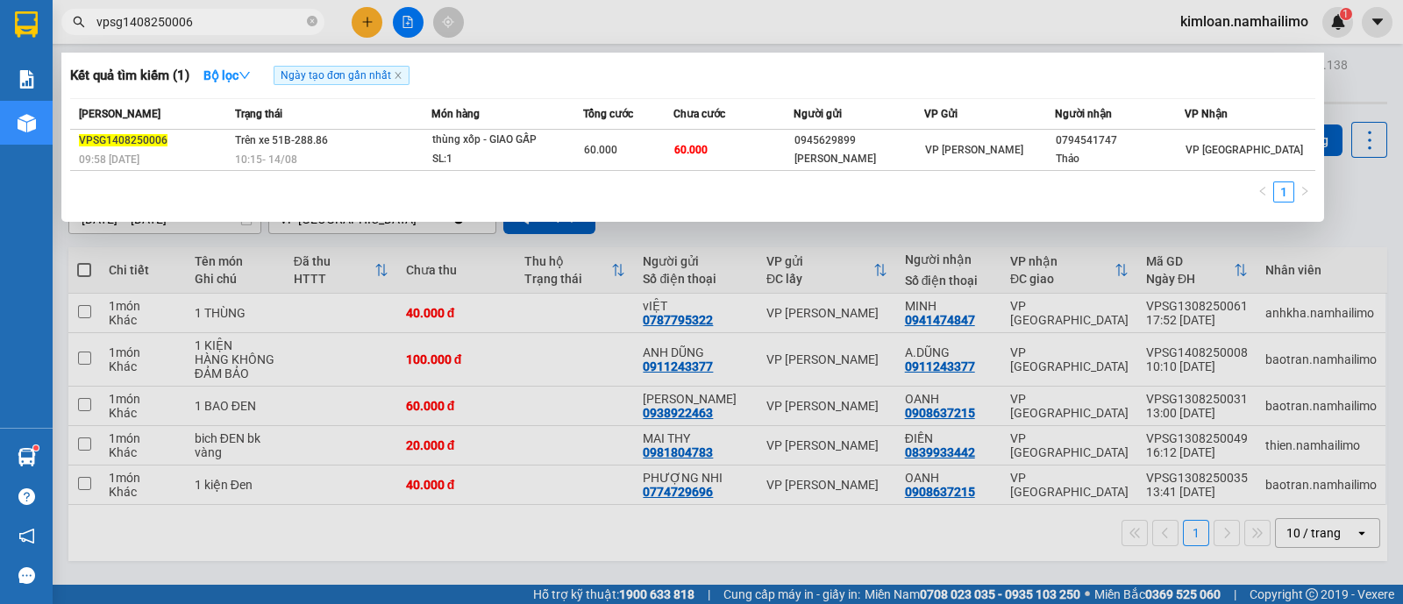
type input "vpsg1408250006"
click at [629, 199] on div "1" at bounding box center [692, 198] width 1245 height 32
click at [941, 195] on div "1" at bounding box center [692, 198] width 1245 height 32
click at [482, 179] on div "Mã ĐH Trạng thái Món hàng Tổng cước Chưa cước Người gửi VP Gửi Người nhận VP Nh…" at bounding box center [692, 155] width 1245 height 115
click at [839, 173] on div "Mã ĐH Trạng thái Món hàng Tổng cước Chưa cước Người gửi VP Gửi Người nhận VP Nh…" at bounding box center [692, 155] width 1245 height 115
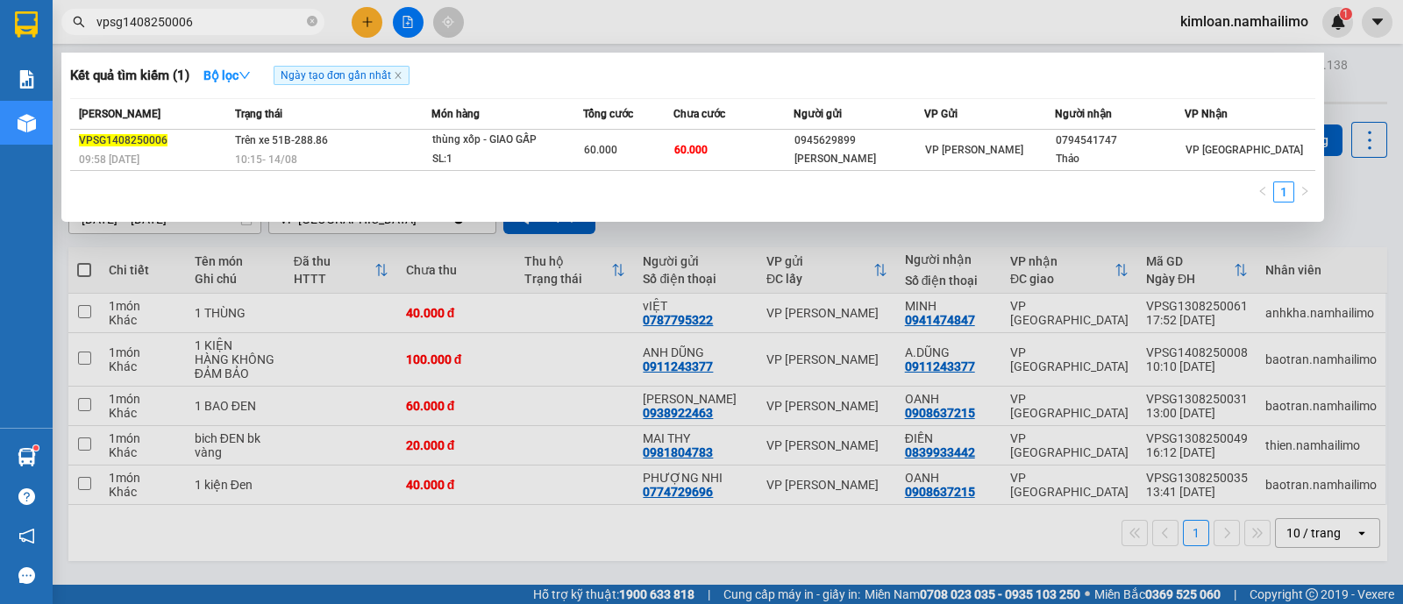
click at [838, 187] on div "1" at bounding box center [692, 198] width 1245 height 32
click at [842, 184] on div "1" at bounding box center [692, 198] width 1245 height 32
click at [905, 195] on div "1" at bounding box center [692, 198] width 1245 height 32
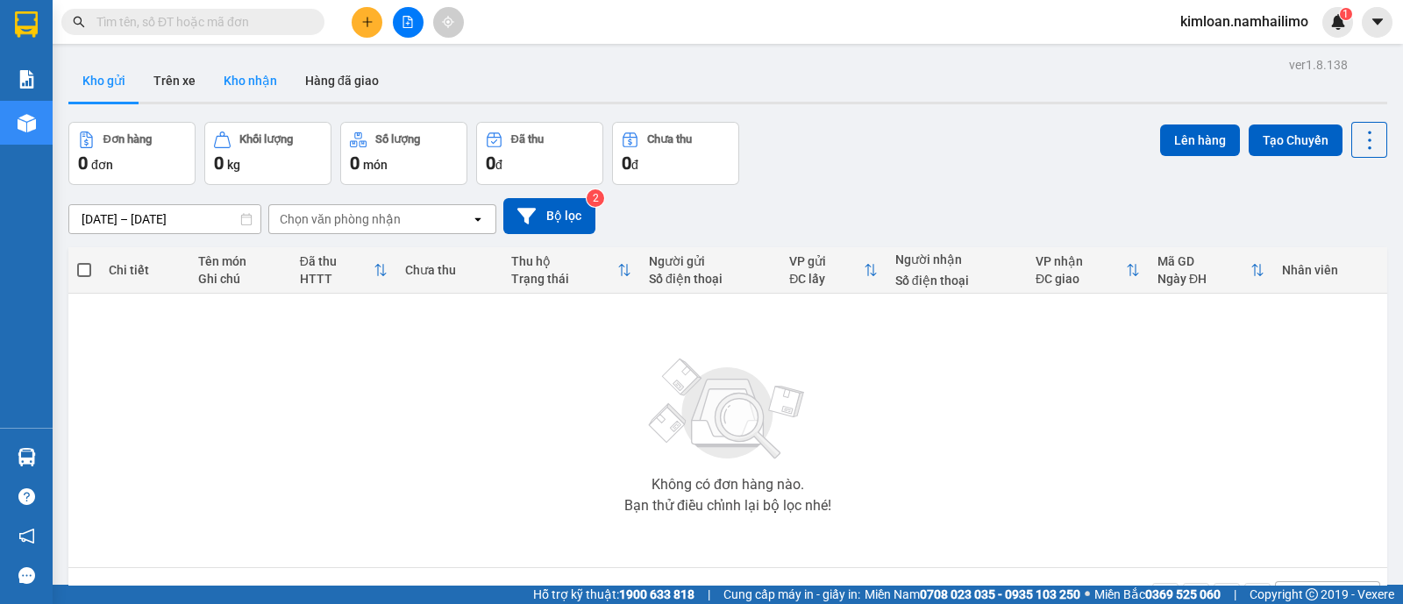
click at [246, 71] on button "Kho nhận" at bounding box center [251, 81] width 82 height 42
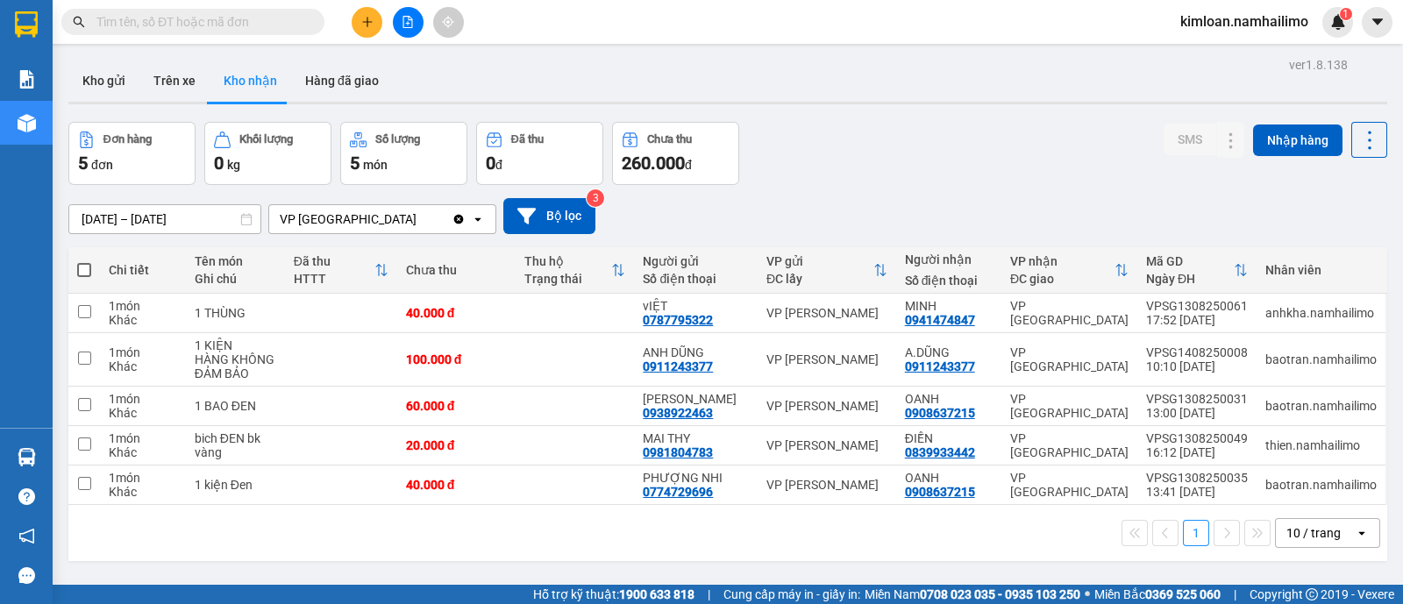
drag, startPoint x: 97, startPoint y: 75, endPoint x: 287, endPoint y: 122, distance: 195.3
click at [97, 75] on button "Kho gửi" at bounding box center [103, 81] width 71 height 42
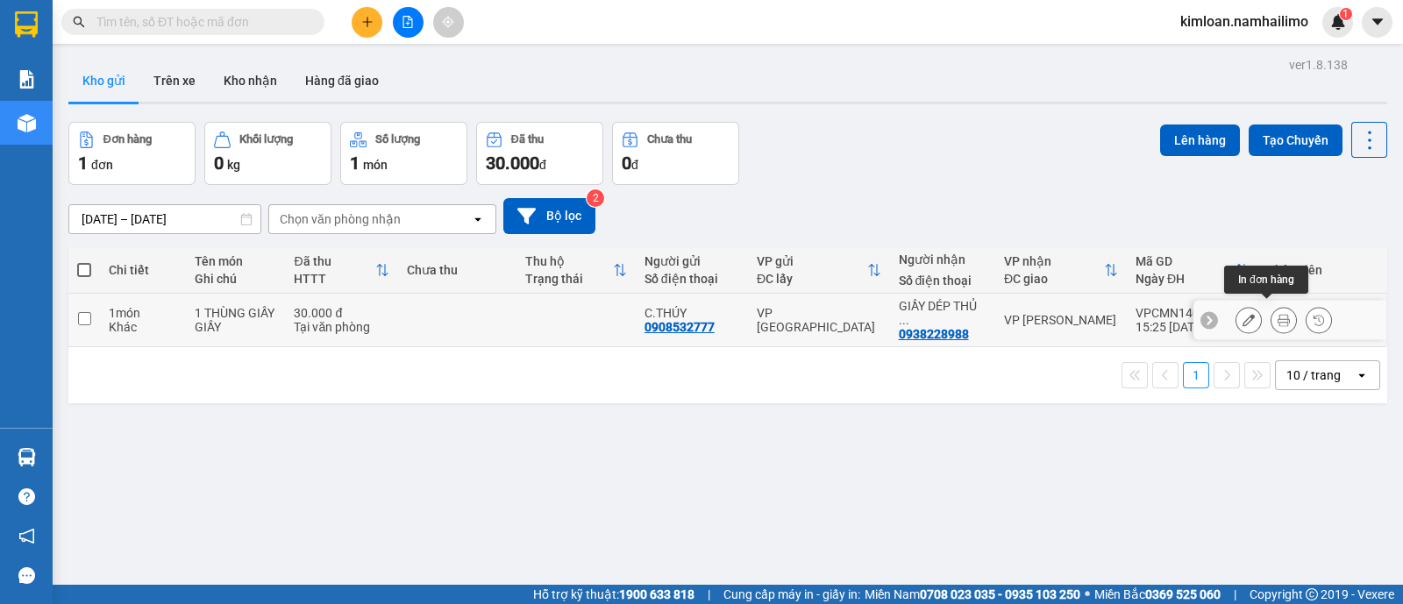
click at [1278, 314] on icon at bounding box center [1284, 320] width 12 height 12
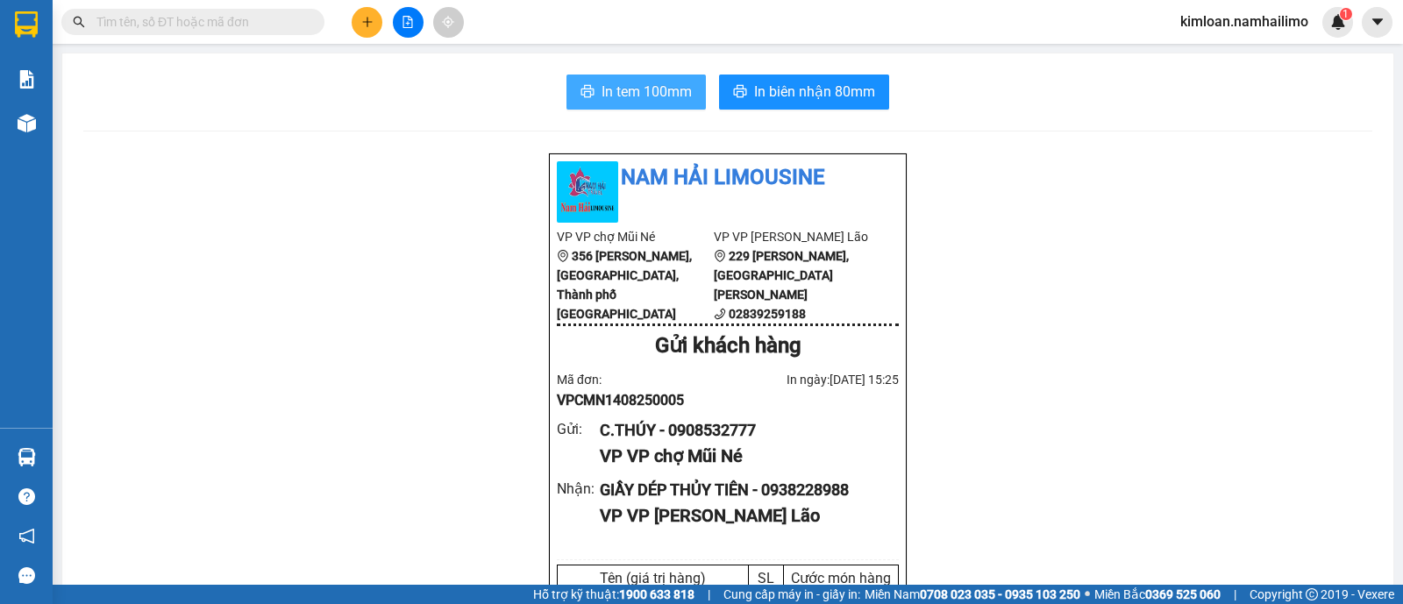
click at [609, 80] on button "In tem 100mm" at bounding box center [636, 92] width 139 height 35
click at [721, 443] on div "C.THÚY - 0908532777" at bounding box center [742, 430] width 285 height 25
copy div "0908532777"
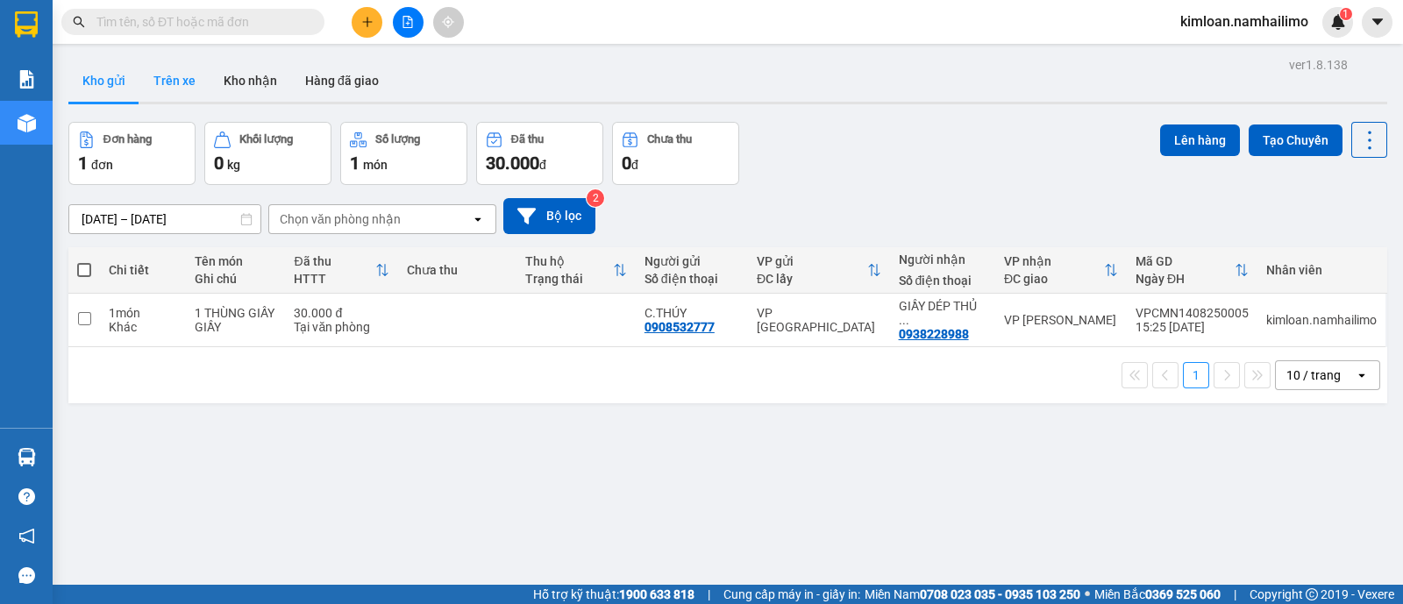
click at [167, 92] on button "Trên xe" at bounding box center [174, 81] width 70 height 42
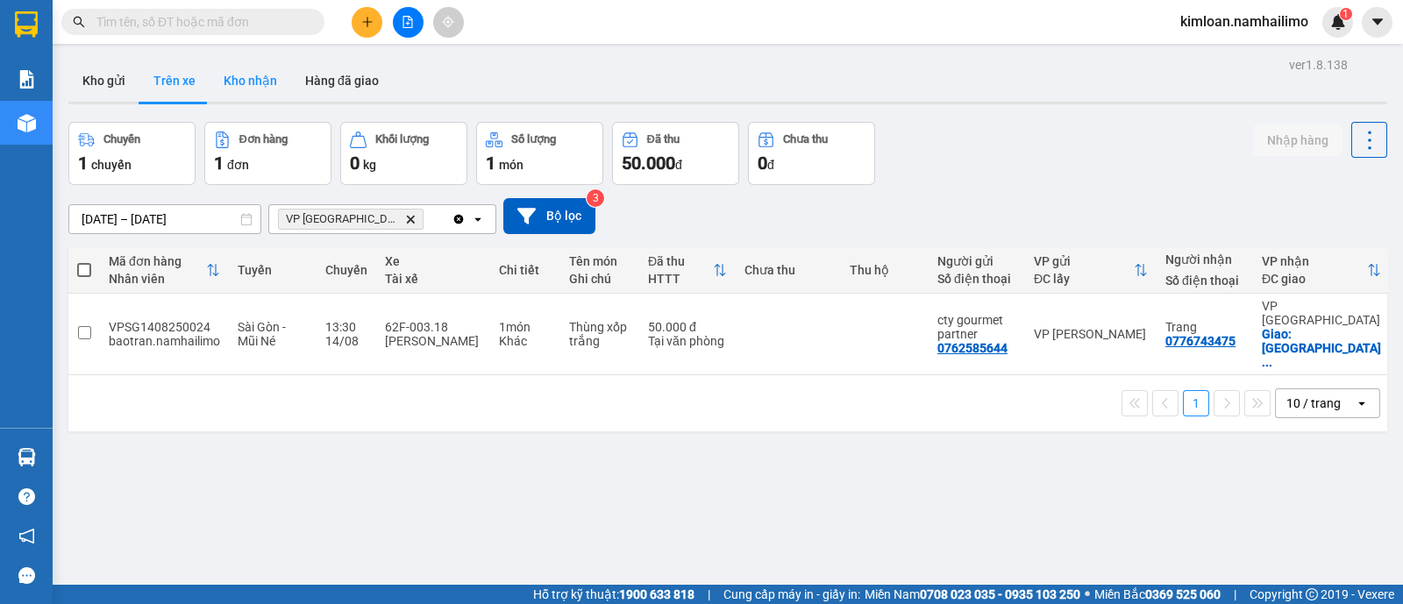
click at [223, 79] on button "Kho nhận" at bounding box center [251, 81] width 82 height 42
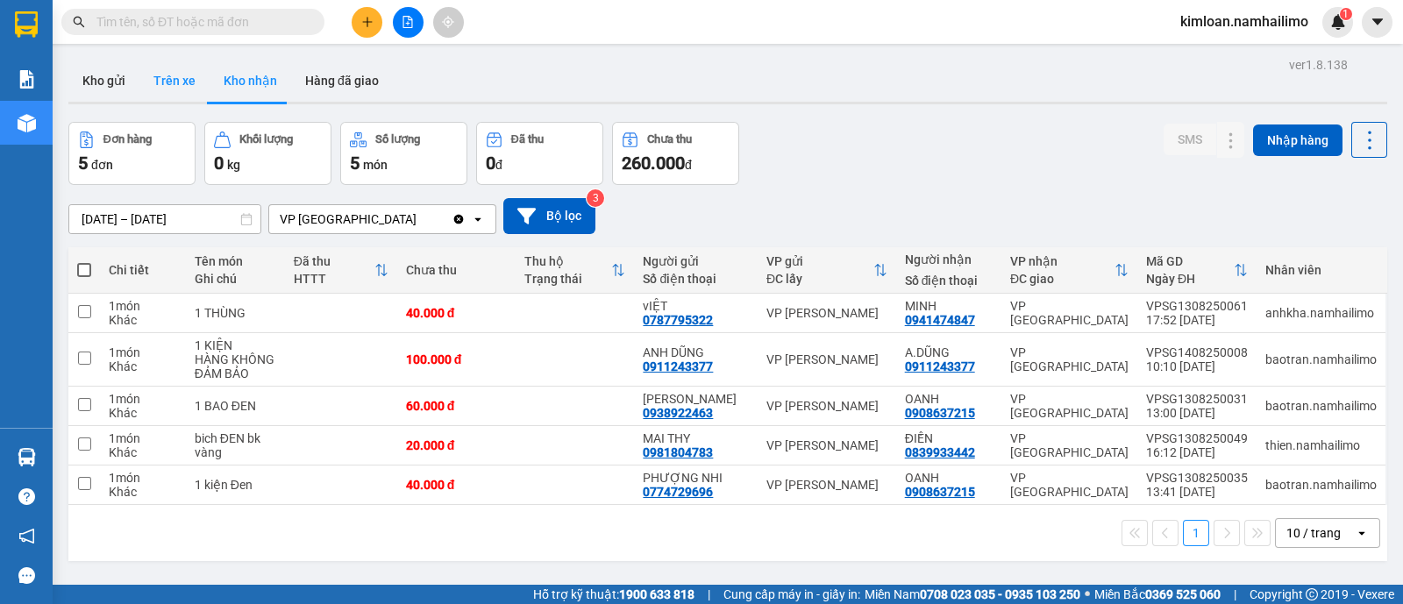
click at [187, 96] on button "Trên xe" at bounding box center [174, 81] width 70 height 42
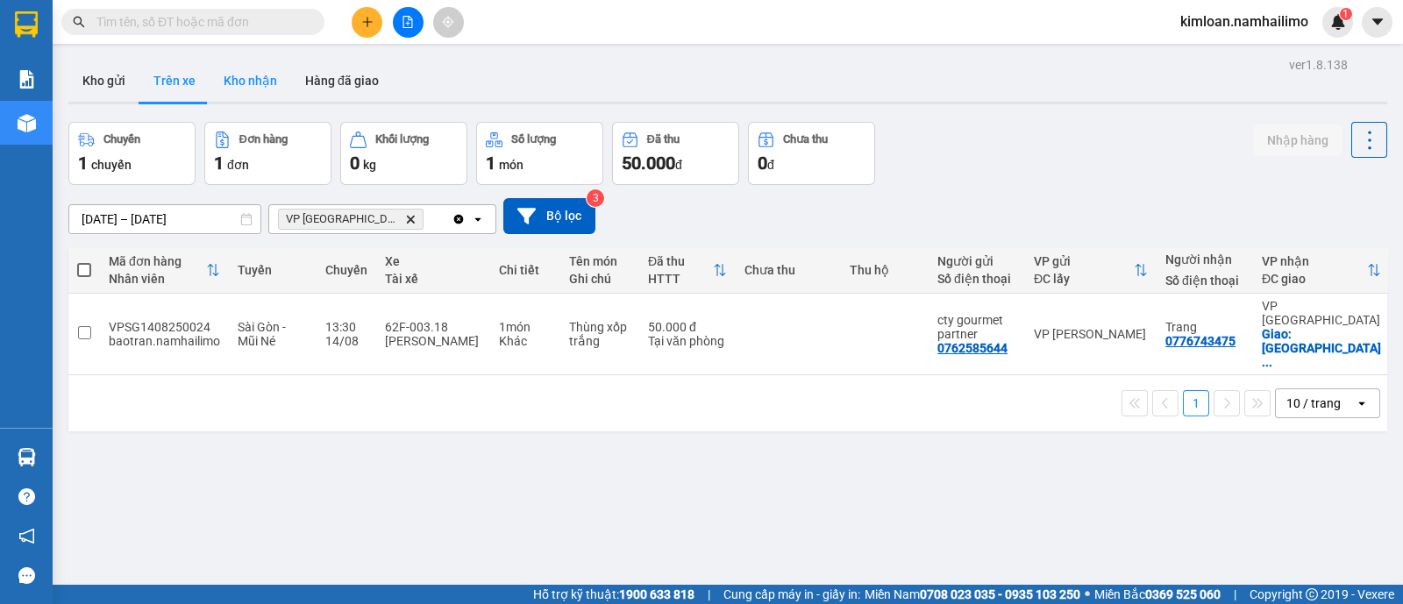
click at [269, 82] on button "Kho nhận" at bounding box center [251, 81] width 82 height 42
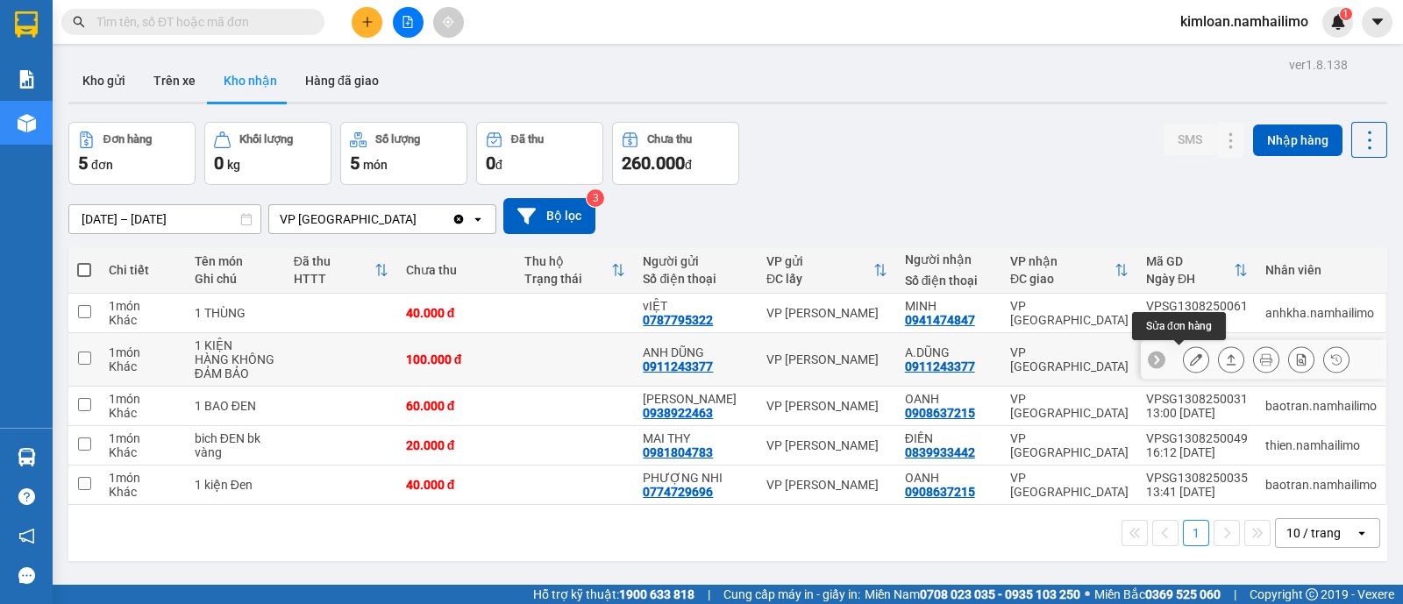
click at [1190, 356] on icon at bounding box center [1196, 359] width 12 height 12
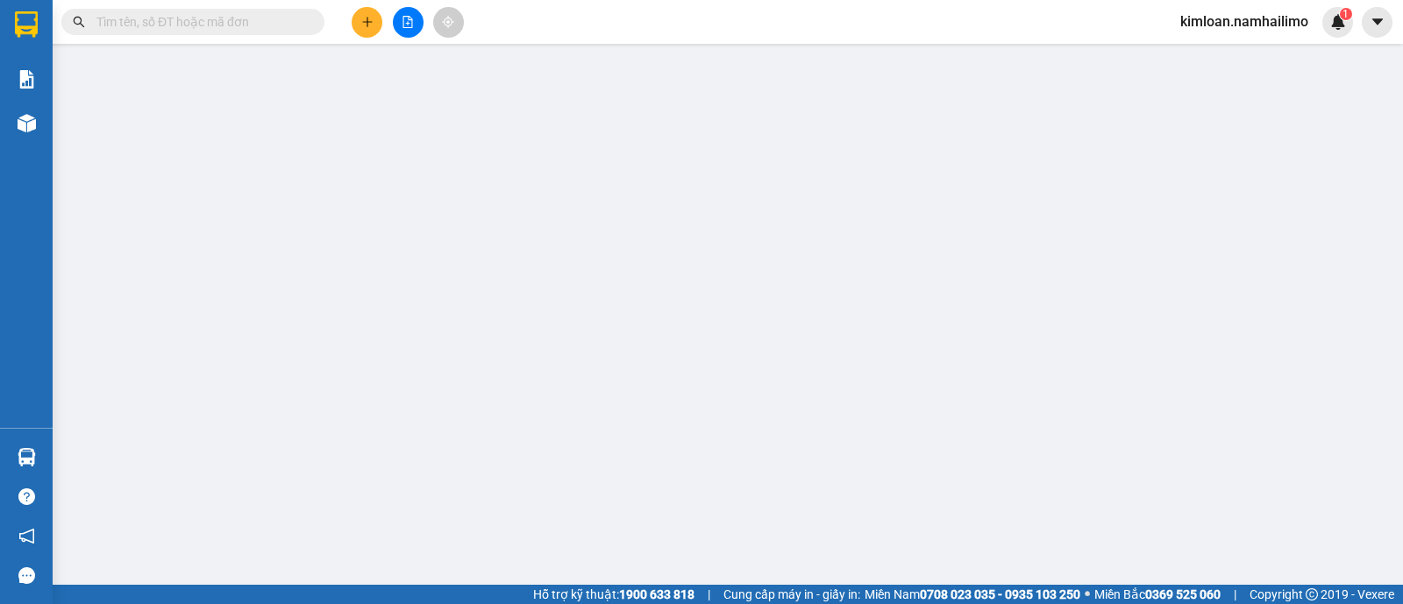
type input "0911243377"
type input "ANH DŨNG"
type input "0911243377"
type input "A.DŨNG"
type input "100.000"
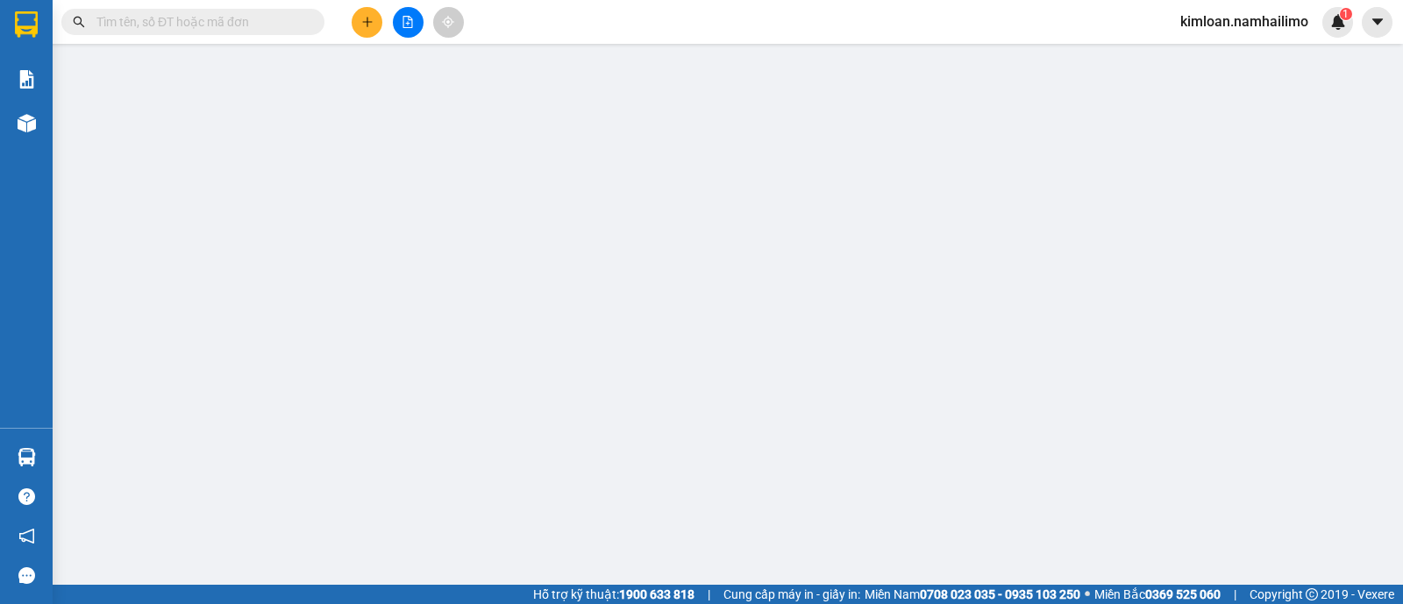
type input "100.000"
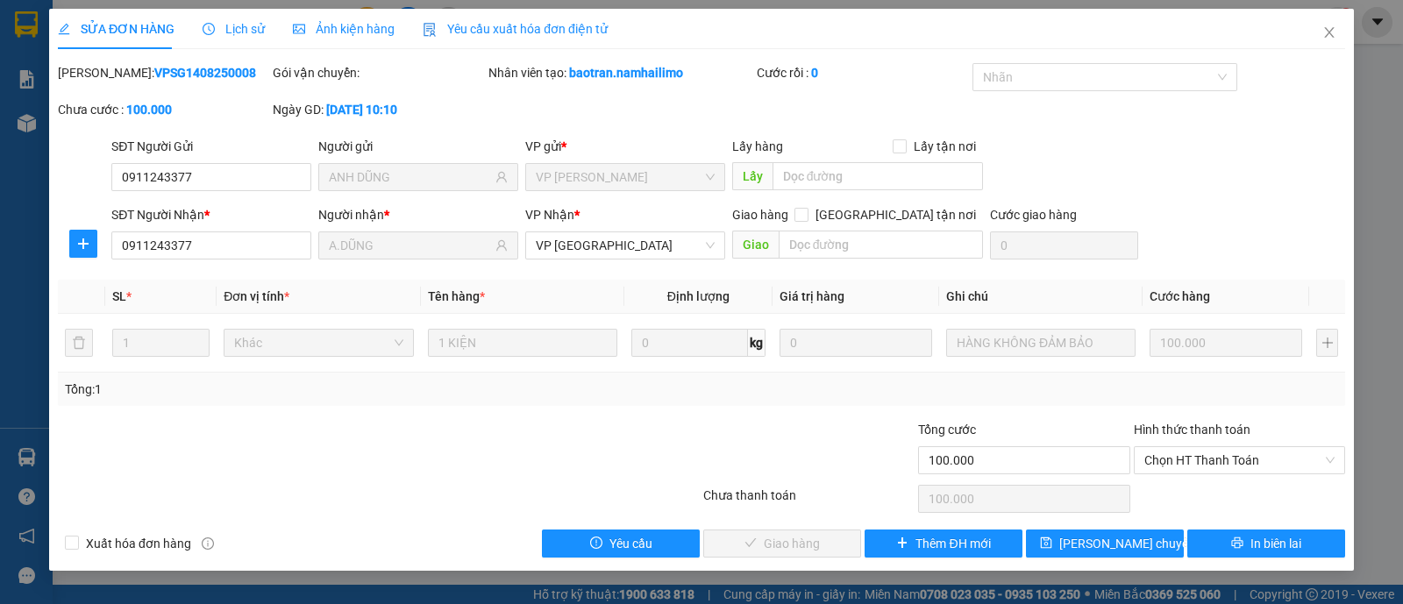
click at [251, 25] on span "Lịch sử" at bounding box center [234, 29] width 62 height 14
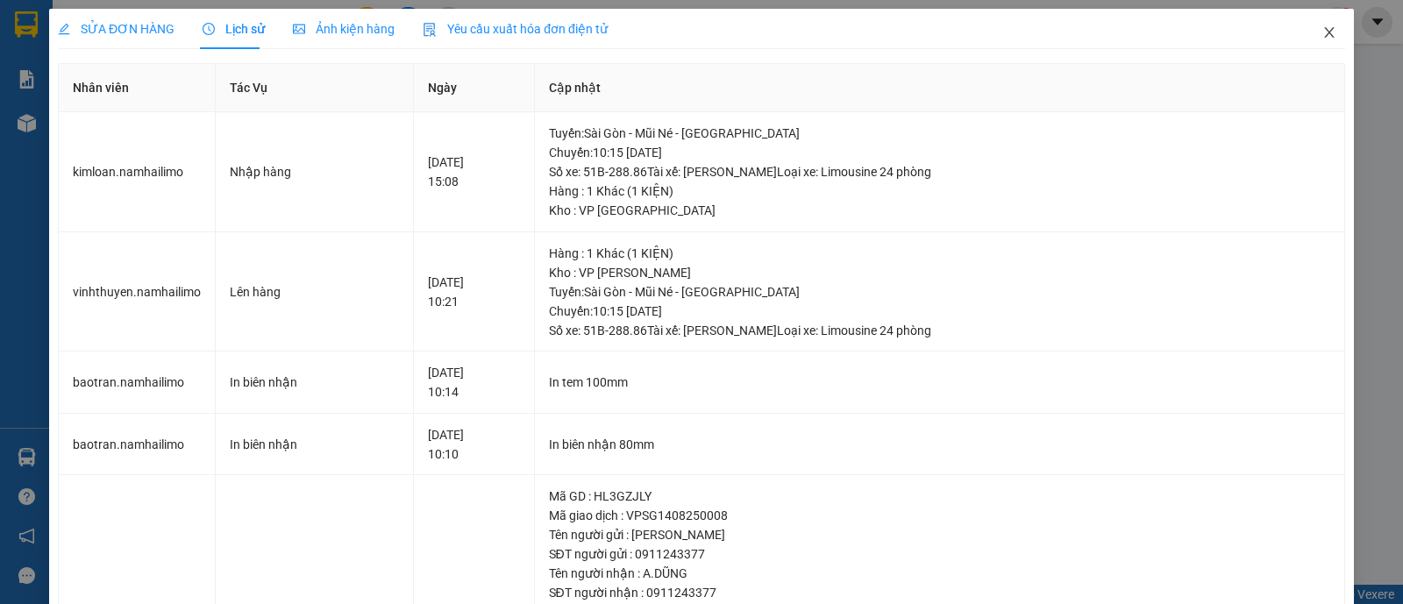
click at [1324, 32] on icon "close" at bounding box center [1329, 32] width 10 height 11
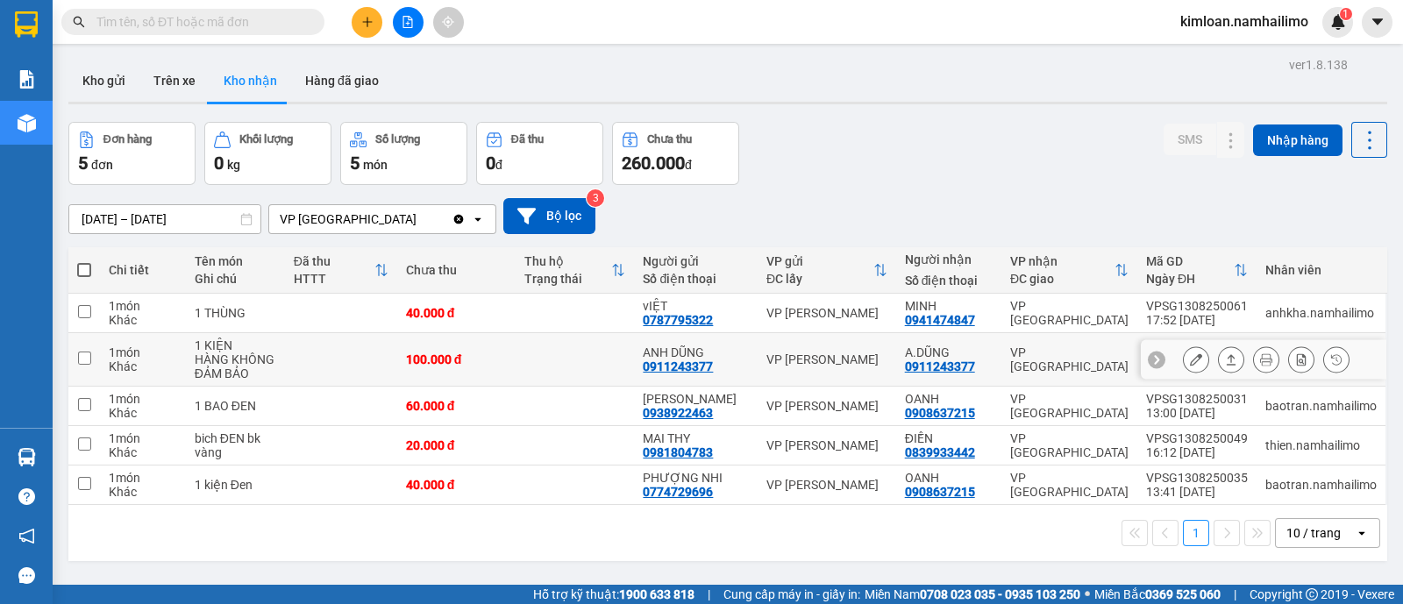
click at [1190, 359] on icon at bounding box center [1196, 359] width 12 height 12
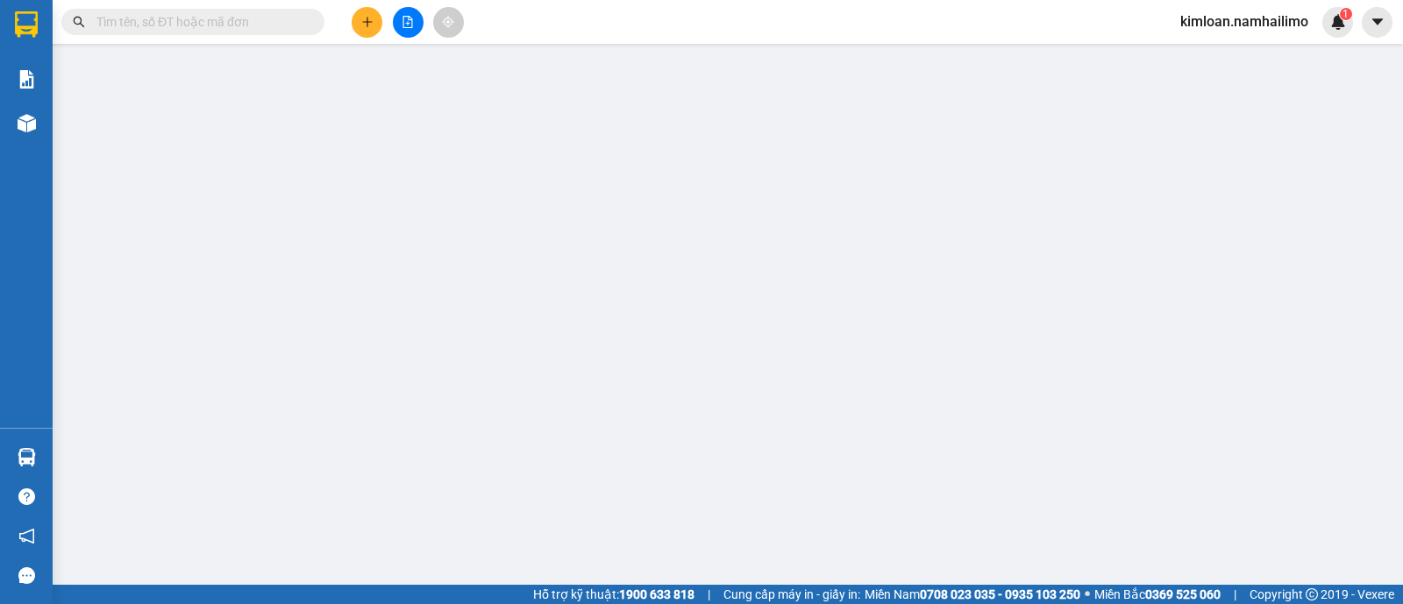
type input "0911243377"
type input "ANH DŨNG"
type input "0911243377"
type input "A.DŨNG"
type input "100.000"
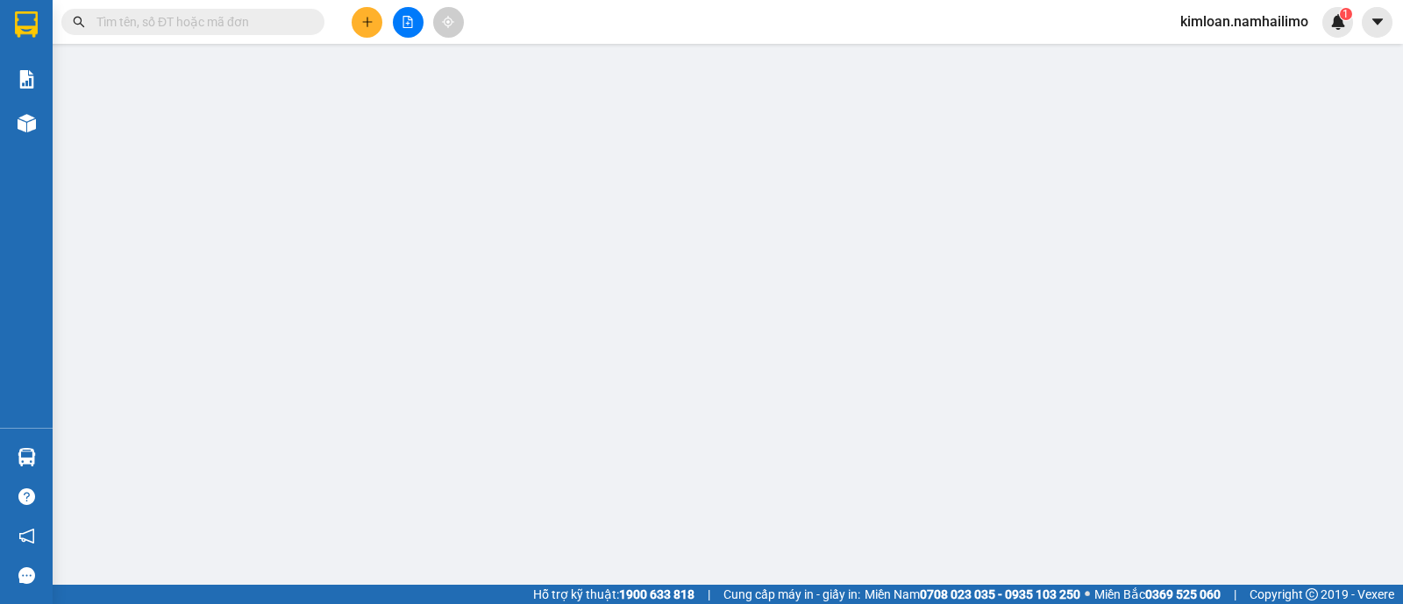
type input "100.000"
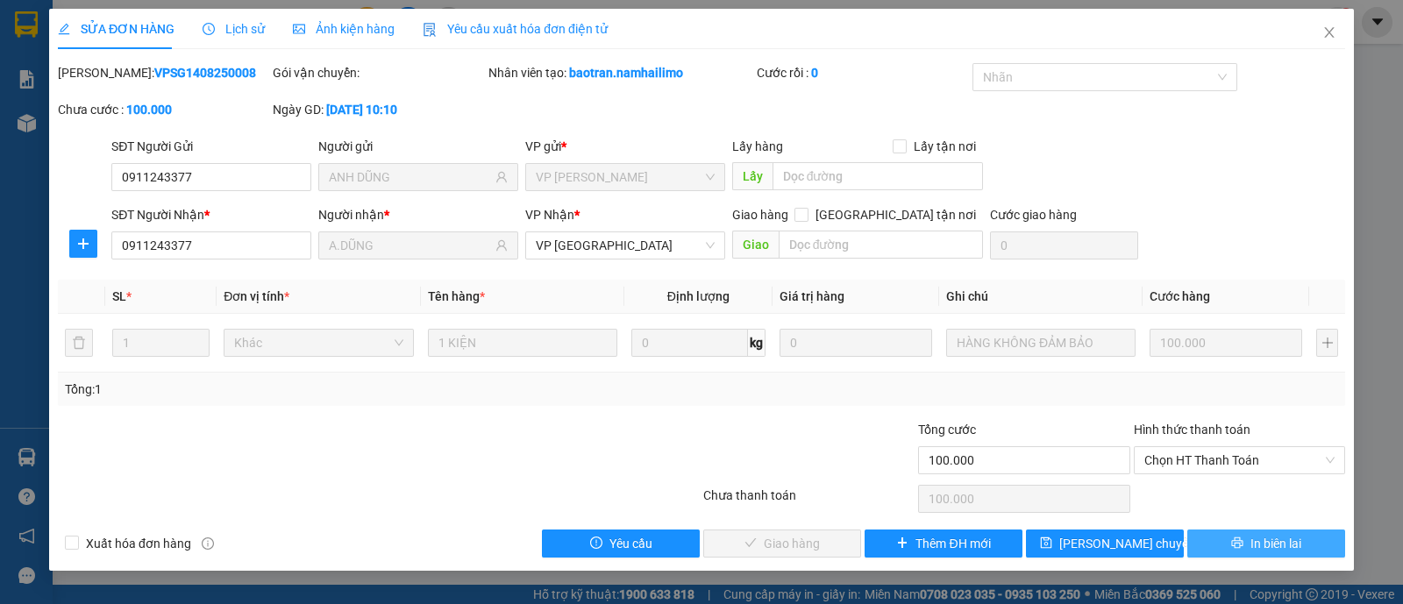
click at [1279, 551] on span "In biên lai" at bounding box center [1276, 543] width 51 height 19
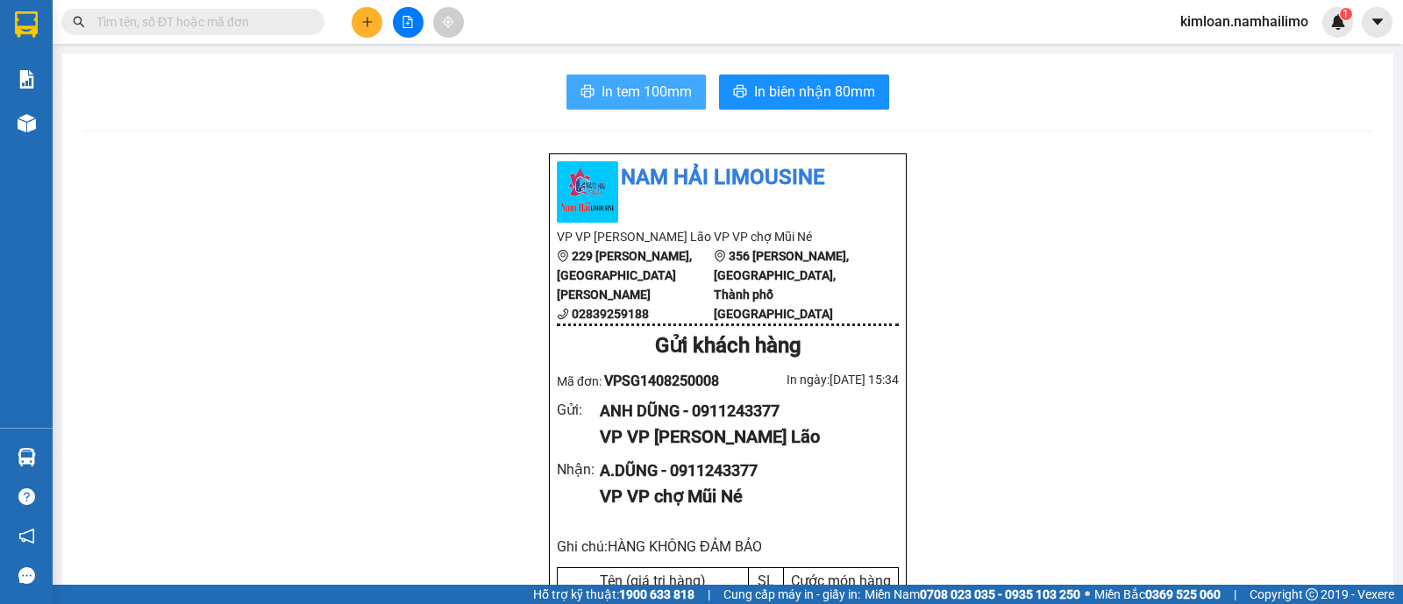
click at [642, 95] on span "In tem 100mm" at bounding box center [647, 92] width 90 height 22
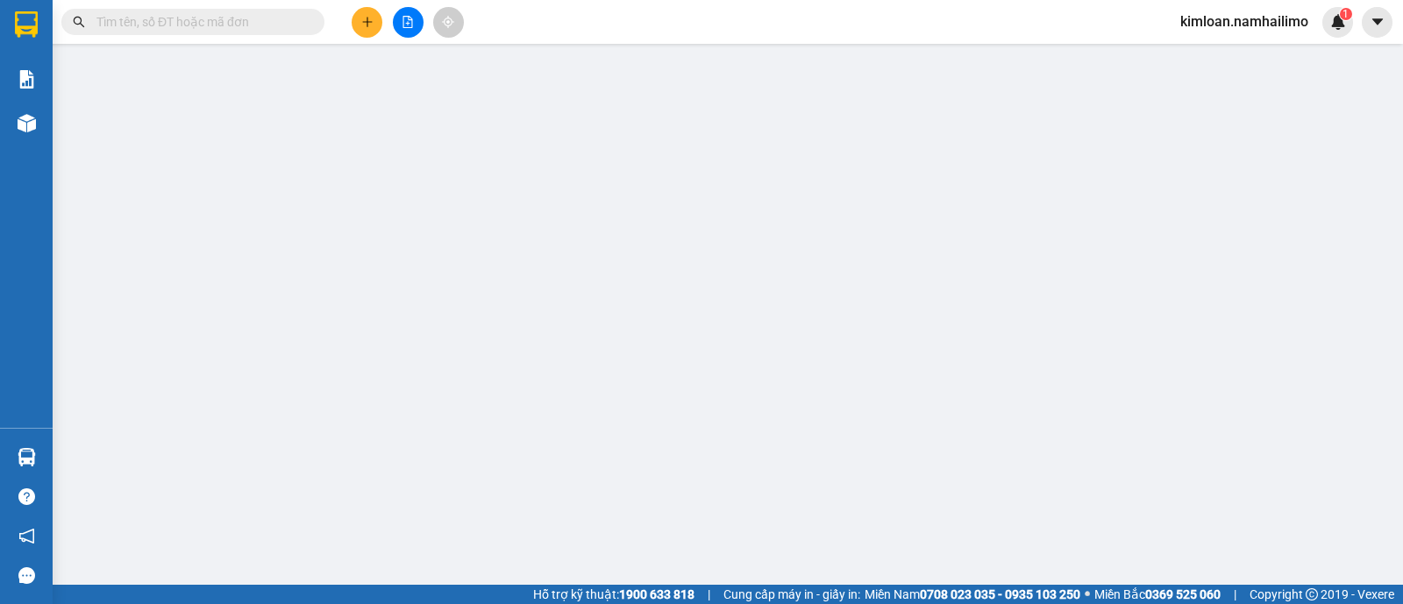
type input "0911243377"
type input "ANH DŨNG"
type input "0911243377"
type input "A.DŨNG"
type input "100.000"
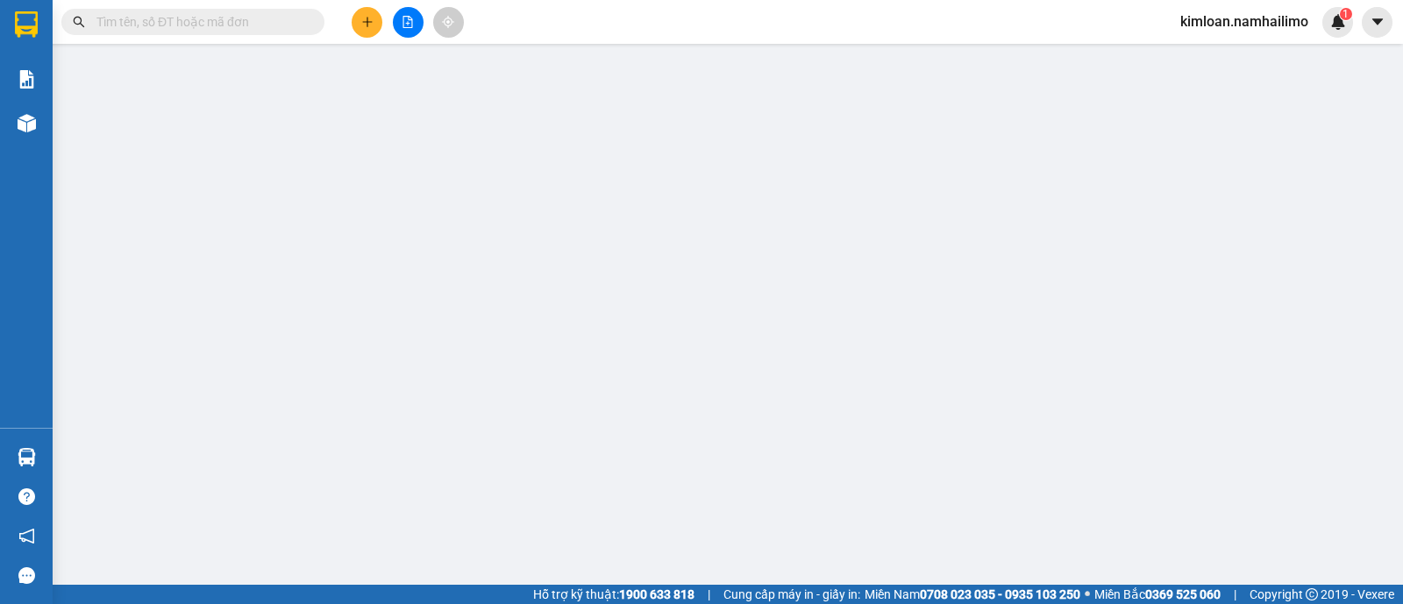
type input "100.000"
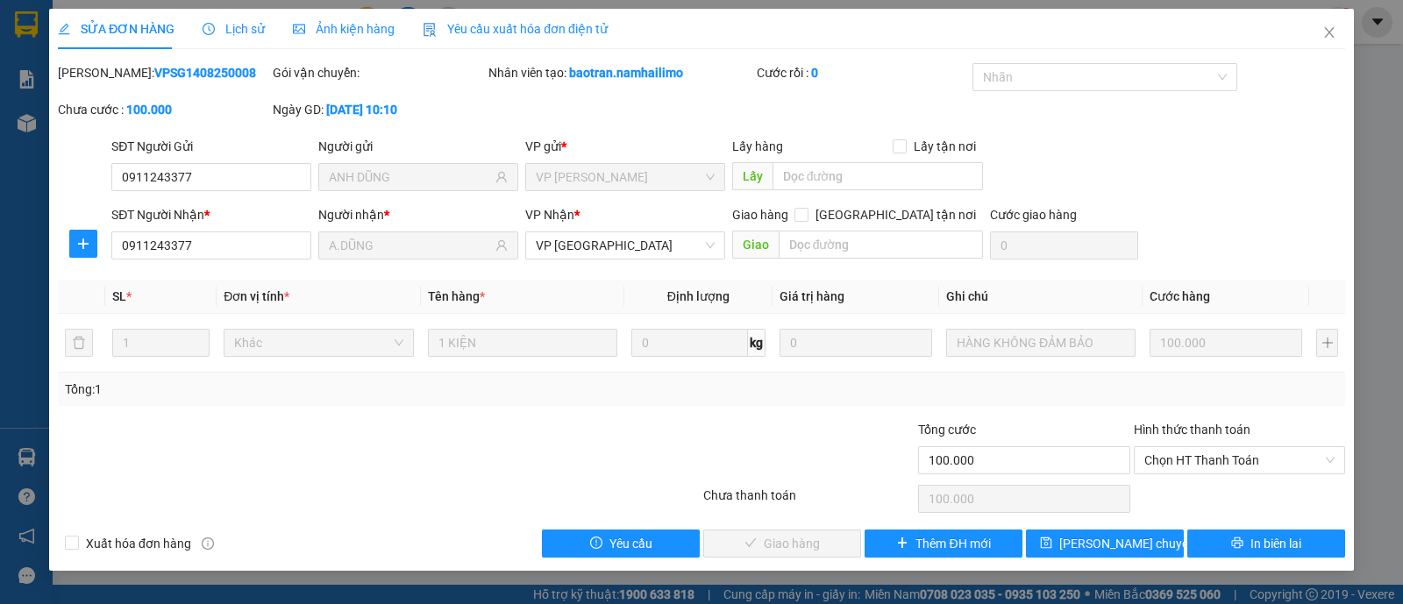
click at [176, 74] on b "VPSG1408250008" at bounding box center [205, 73] width 102 height 14
copy b "VPSG1408250008"
click at [539, 439] on div at bounding box center [594, 450] width 215 height 61
click at [1327, 25] on span "Close" at bounding box center [1329, 33] width 49 height 49
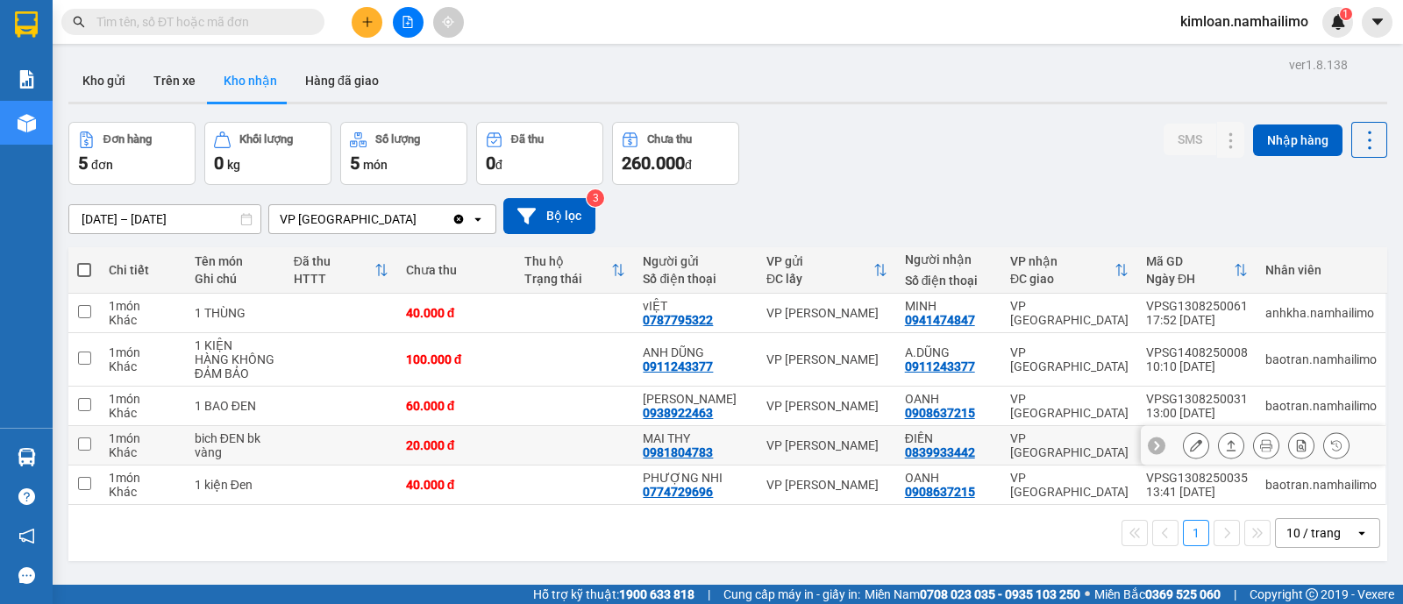
scroll to position [80, 0]
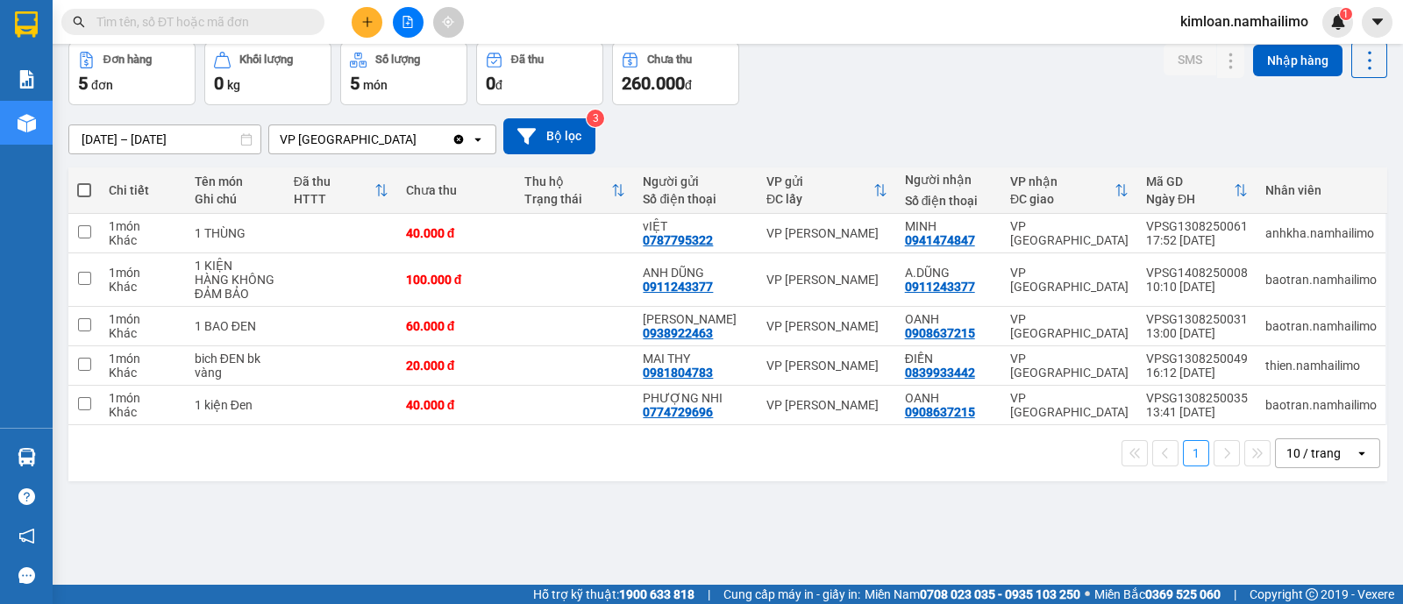
click at [136, 21] on input "text" at bounding box center [199, 21] width 207 height 19
click at [559, 519] on div "ver 1.8.138 Kho gửi Trên xe Kho nhận Hàng đã giao Đơn hàng 5 đơn Khối lượng 0 k…" at bounding box center [727, 275] width 1333 height 604
click at [1260, 280] on icon at bounding box center [1266, 280] width 12 height 12
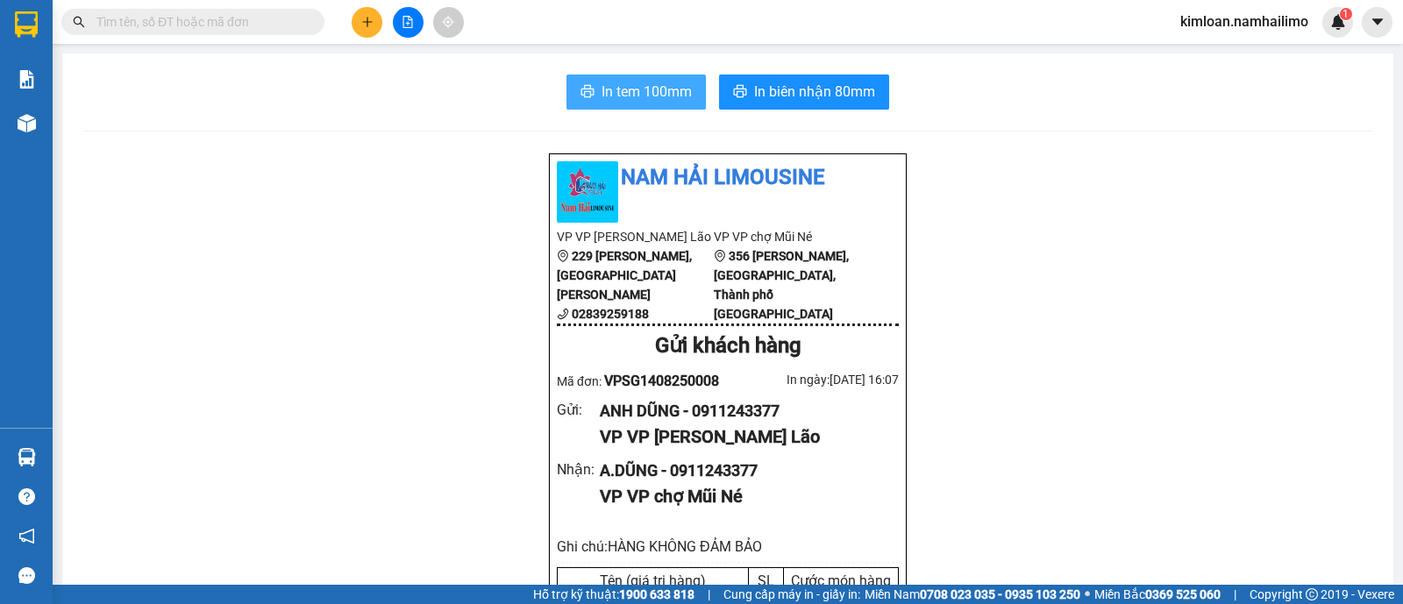
click at [631, 78] on button "In tem 100mm" at bounding box center [636, 92] width 139 height 35
drag, startPoint x: 280, startPoint y: 410, endPoint x: 283, endPoint y: 179, distance: 230.7
